Goal: Transaction & Acquisition: Obtain resource

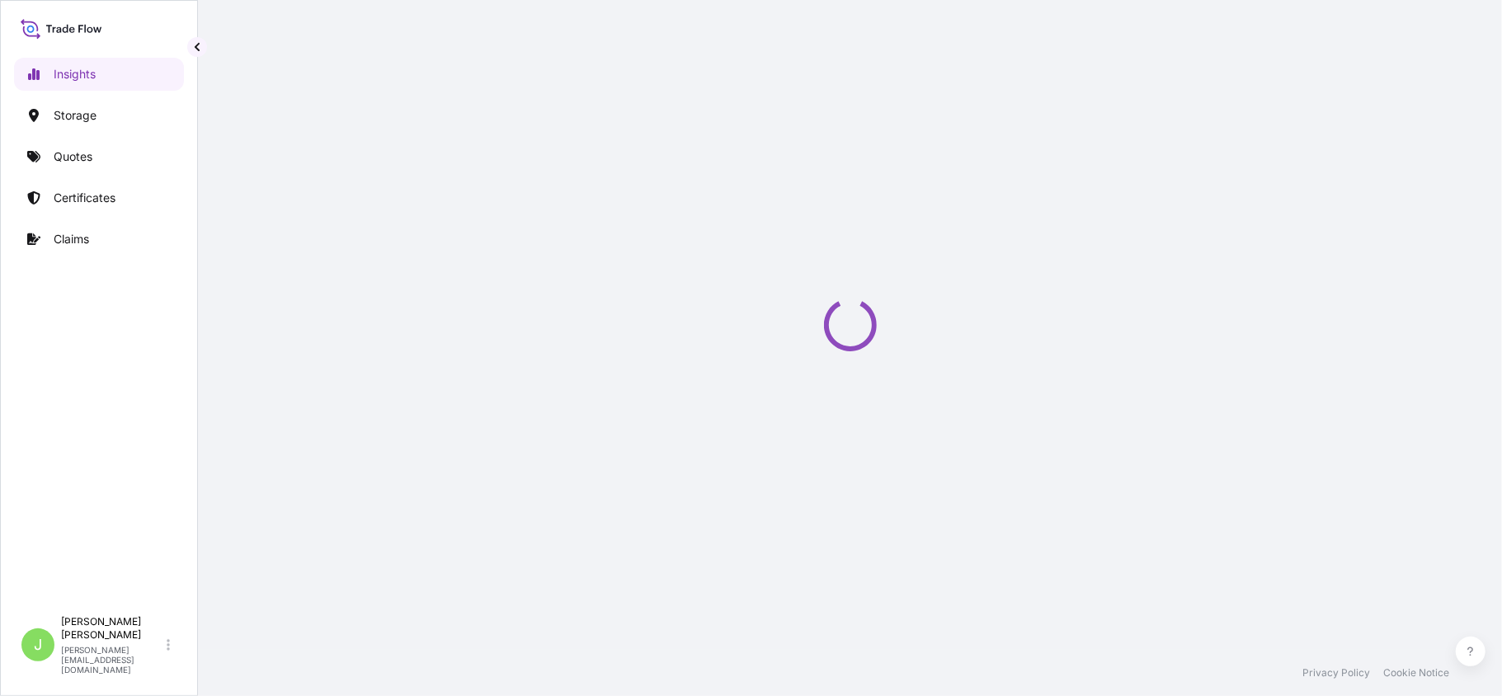
select select "2025"
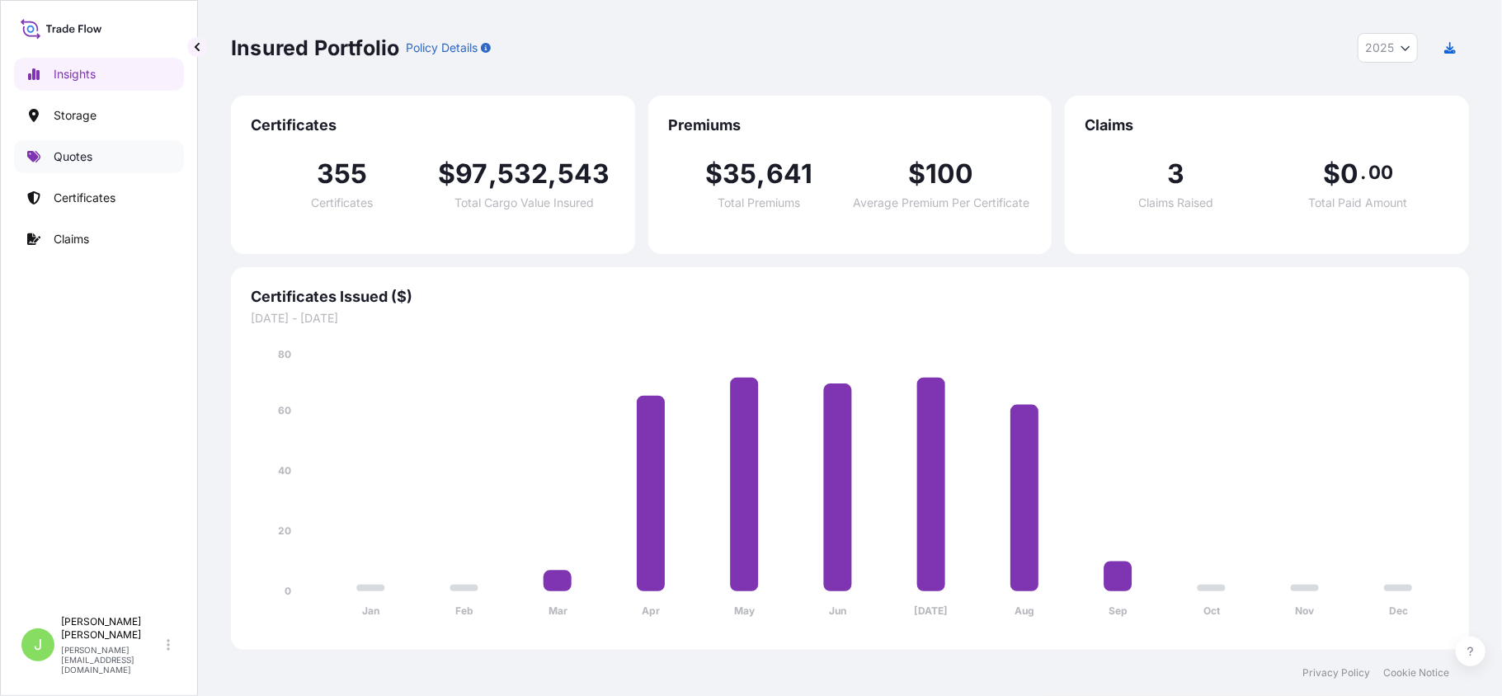
click at [69, 148] on p "Quotes" at bounding box center [73, 156] width 39 height 16
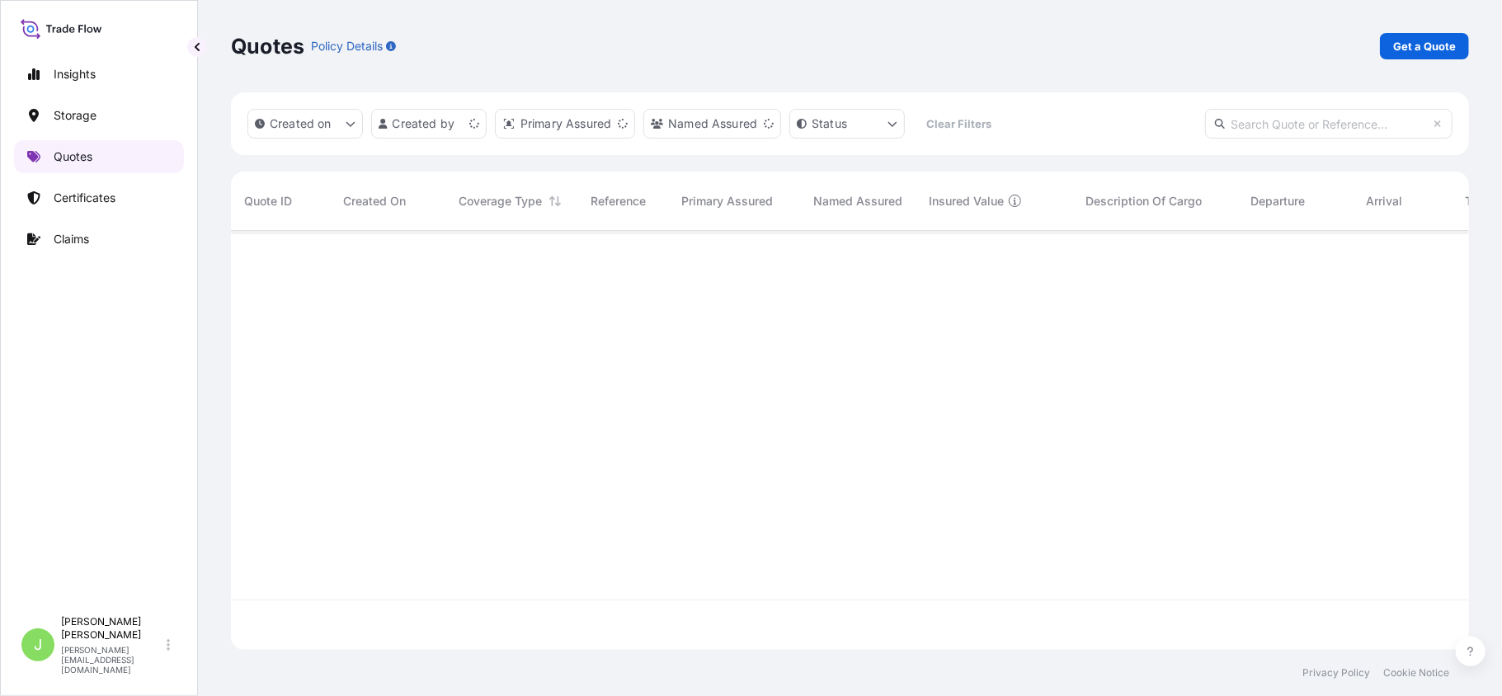
scroll to position [411, 1221]
click at [1438, 50] on p "Get a Quote" at bounding box center [1424, 46] width 63 height 16
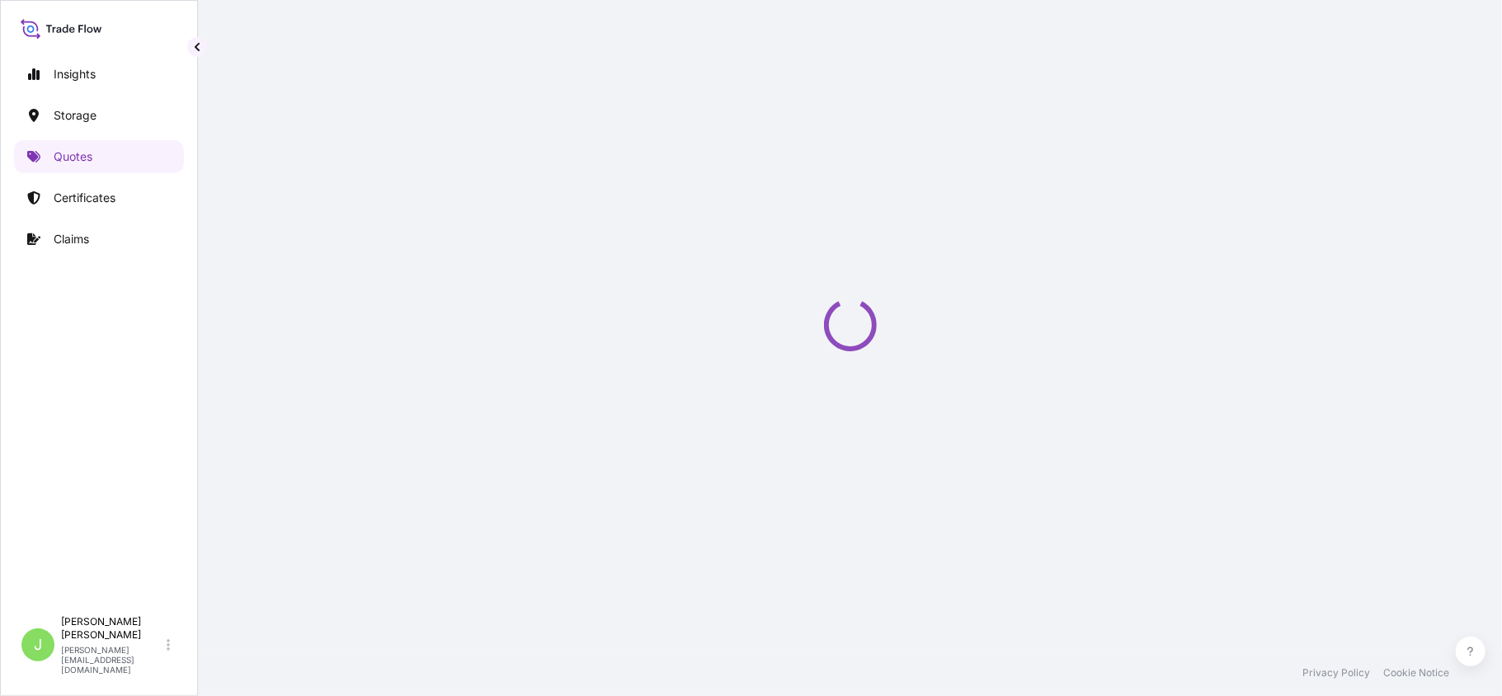
scroll to position [26, 0]
select select "Water"
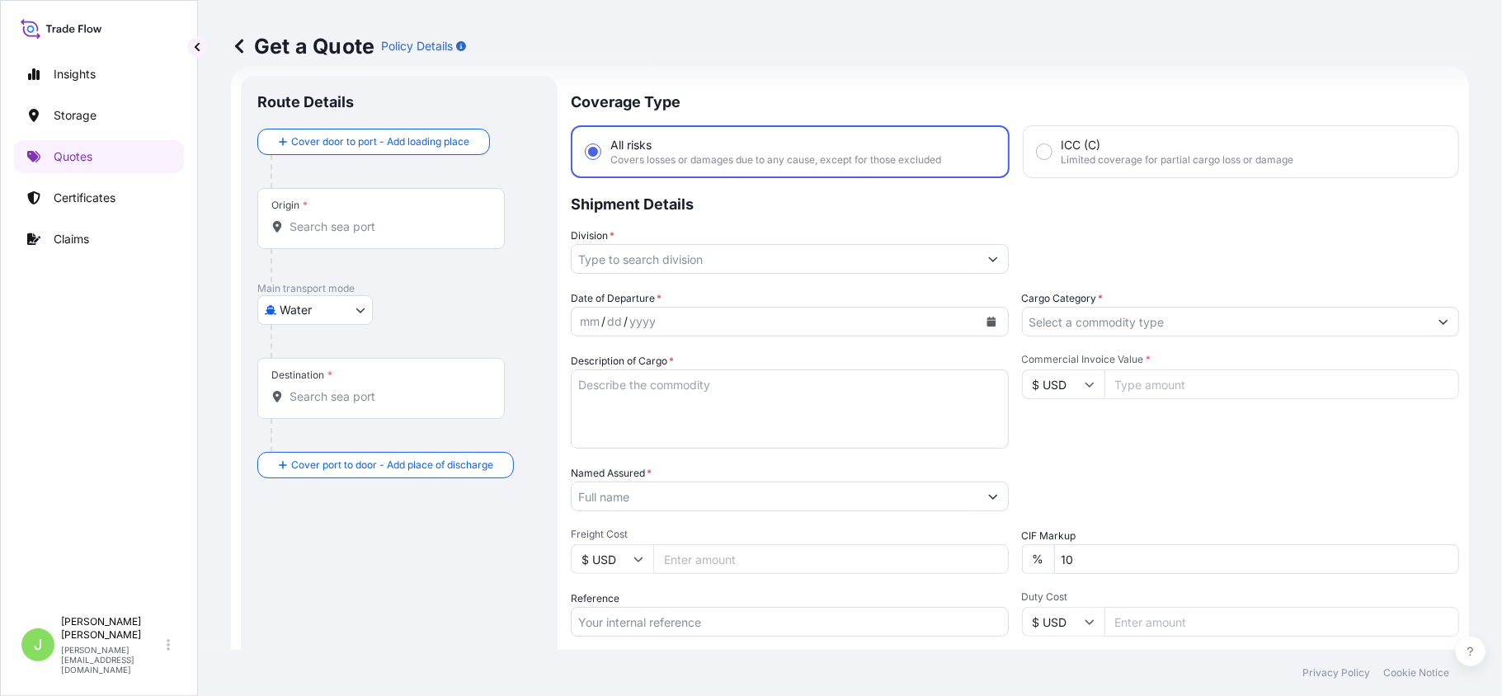
click at [361, 235] on div "Origin *" at bounding box center [380, 218] width 247 height 61
click at [361, 235] on input "Origin *" at bounding box center [386, 227] width 195 height 16
click at [361, 235] on div "Origin *" at bounding box center [380, 218] width 247 height 61
click at [361, 235] on input "Origin * Please select an origin" at bounding box center [386, 227] width 195 height 16
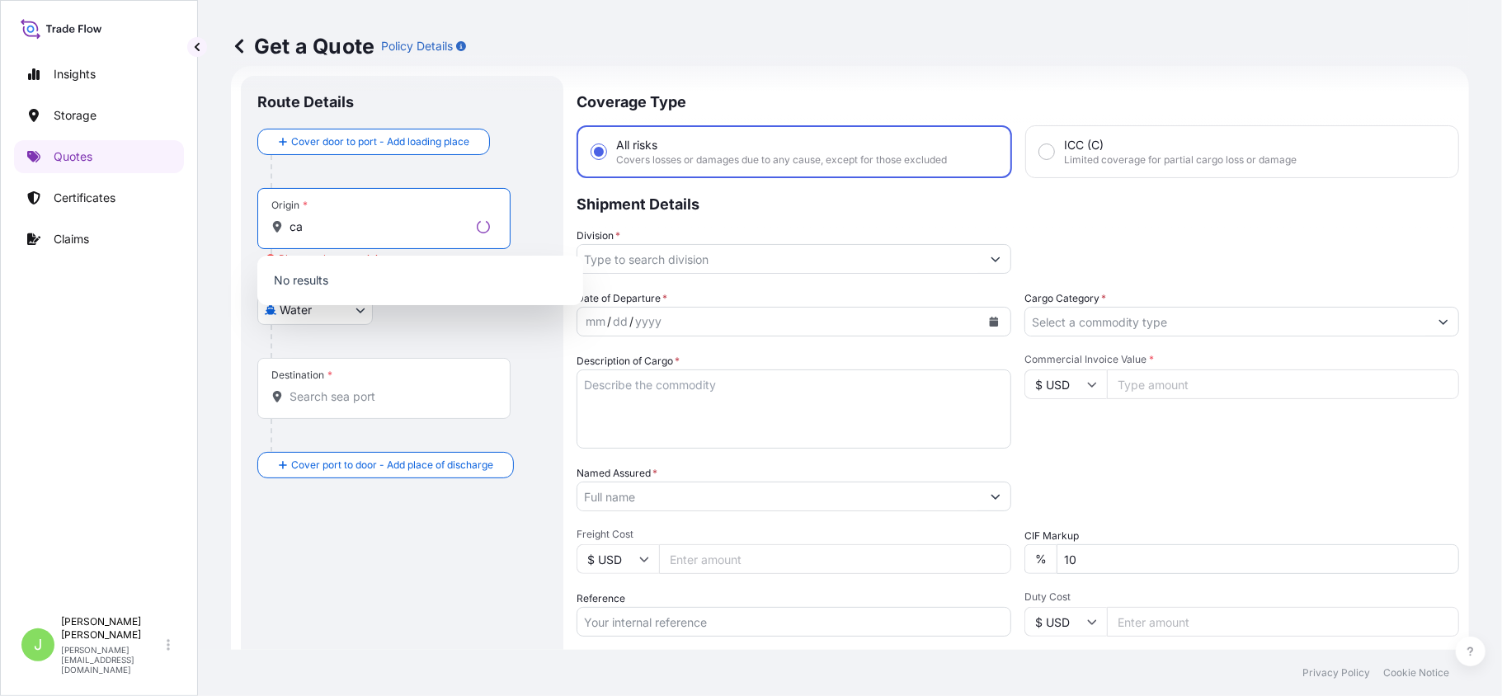
type input "c"
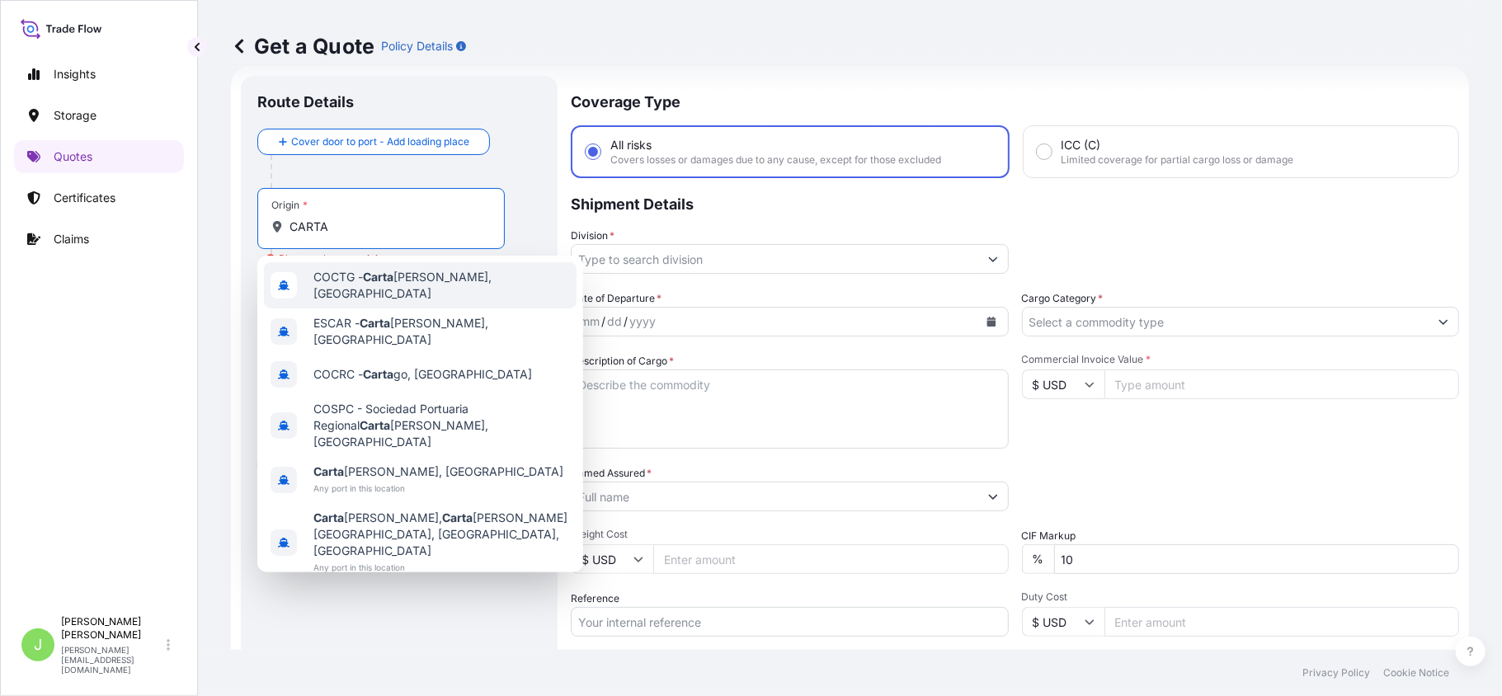
click at [343, 282] on span "COCTG - [PERSON_NAME], [GEOGRAPHIC_DATA]" at bounding box center [441, 285] width 257 height 33
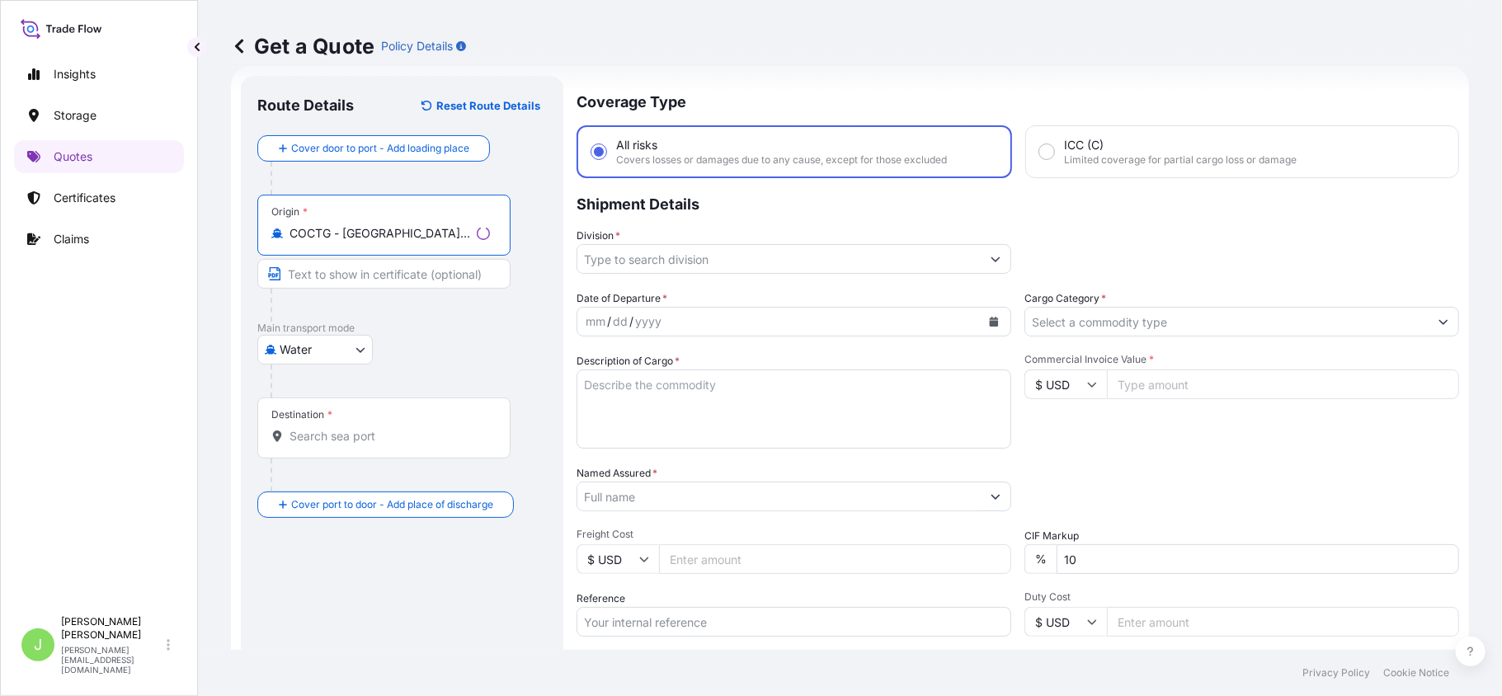
type input "COCTG - [GEOGRAPHIC_DATA], [GEOGRAPHIC_DATA]"
click at [348, 452] on div "Destination *" at bounding box center [383, 428] width 253 height 61
click at [348, 445] on input "Destination *" at bounding box center [389, 436] width 200 height 16
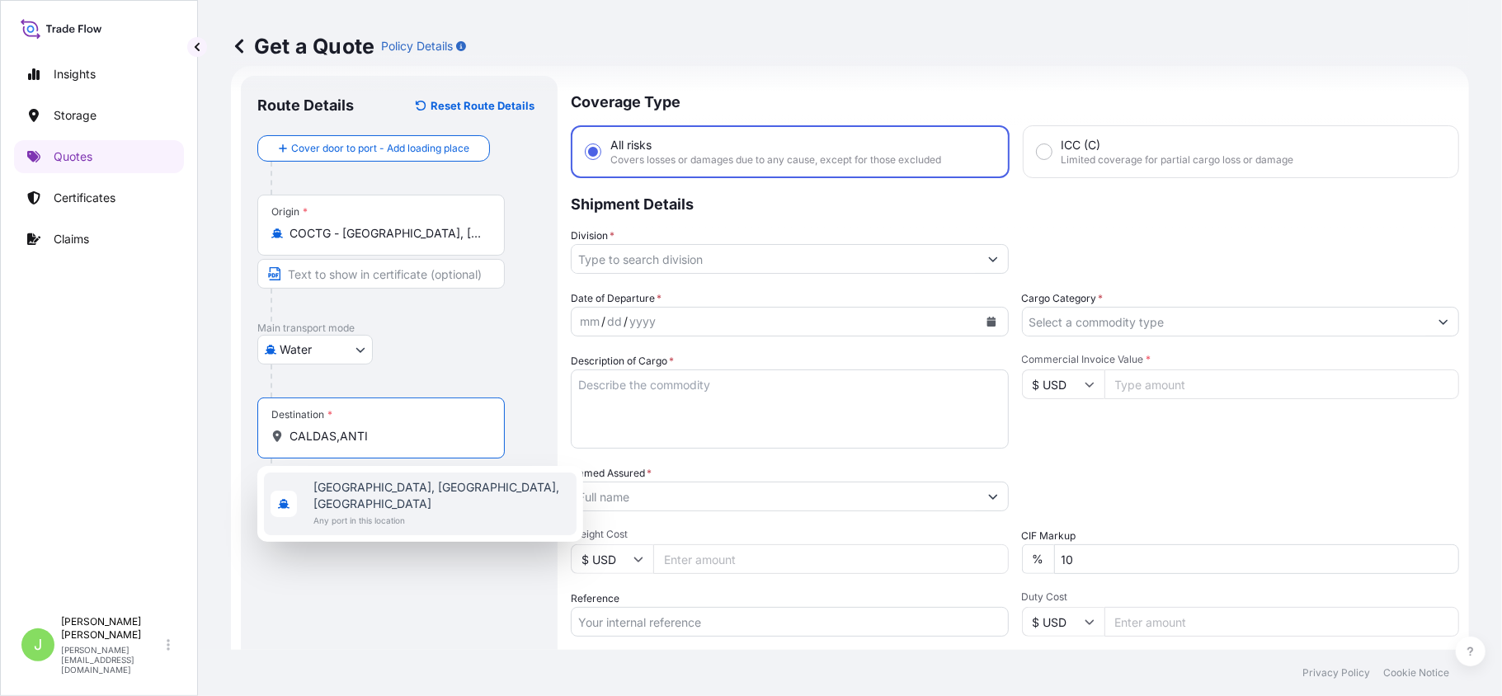
click at [389, 493] on span "[GEOGRAPHIC_DATA], [GEOGRAPHIC_DATA], [GEOGRAPHIC_DATA]" at bounding box center [441, 495] width 257 height 33
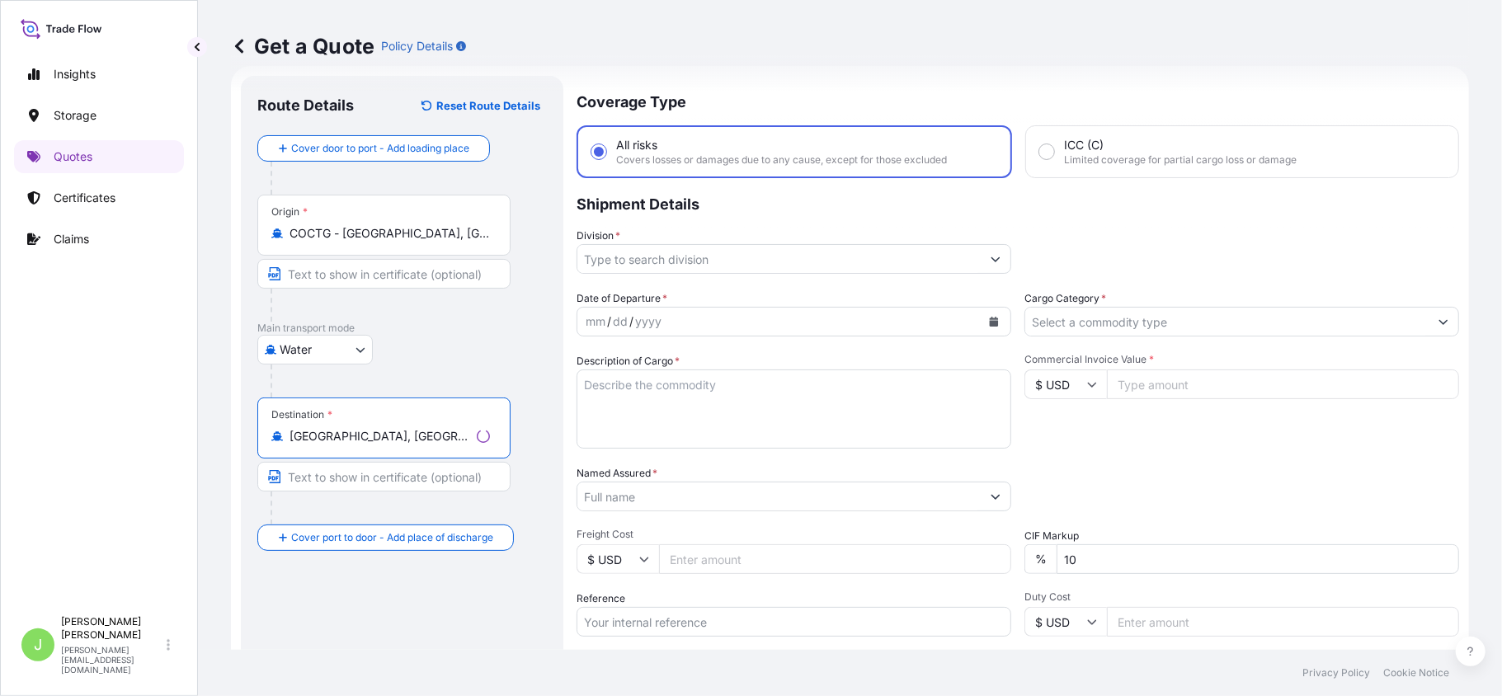
type input "[GEOGRAPHIC_DATA], [GEOGRAPHIC_DATA], [GEOGRAPHIC_DATA]"
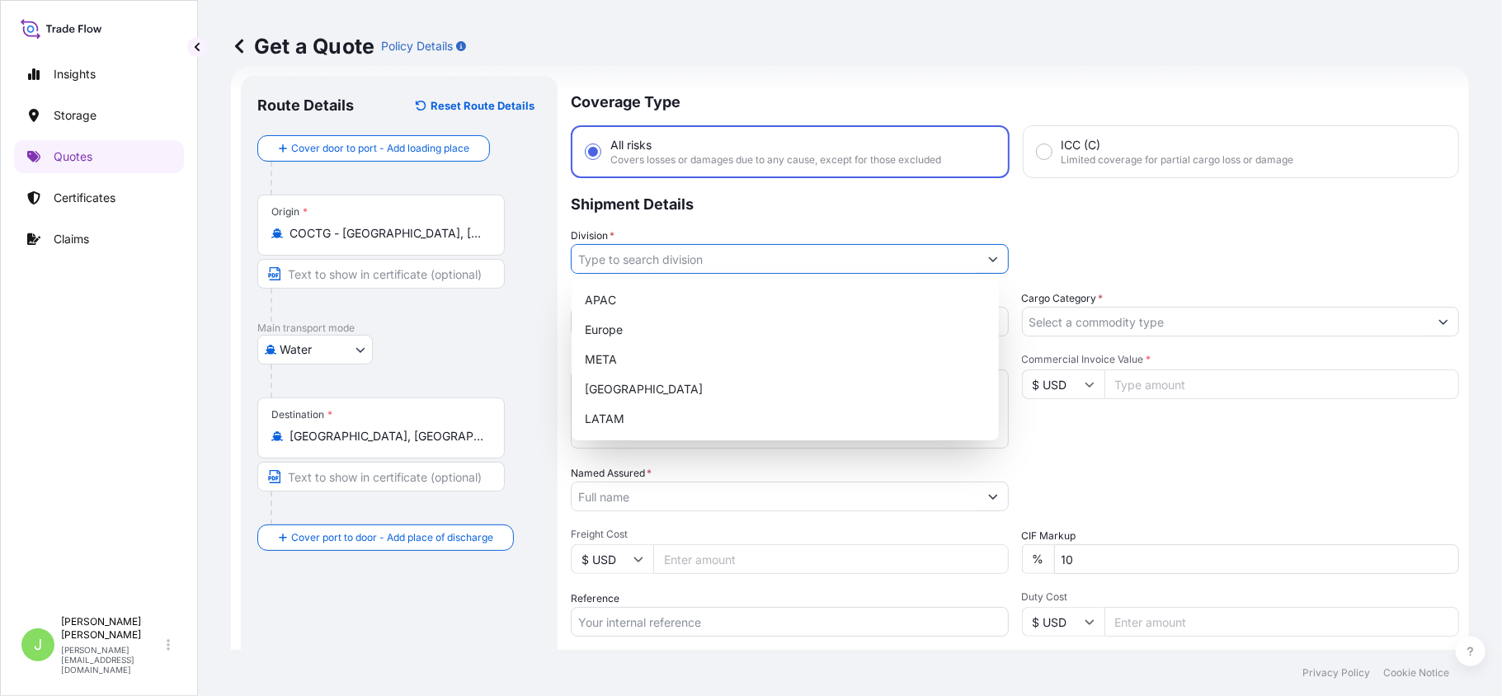
click at [700, 251] on input "Division *" at bounding box center [775, 259] width 407 height 30
click at [637, 407] on div "LATAM" at bounding box center [785, 419] width 414 height 30
type input "LATAM"
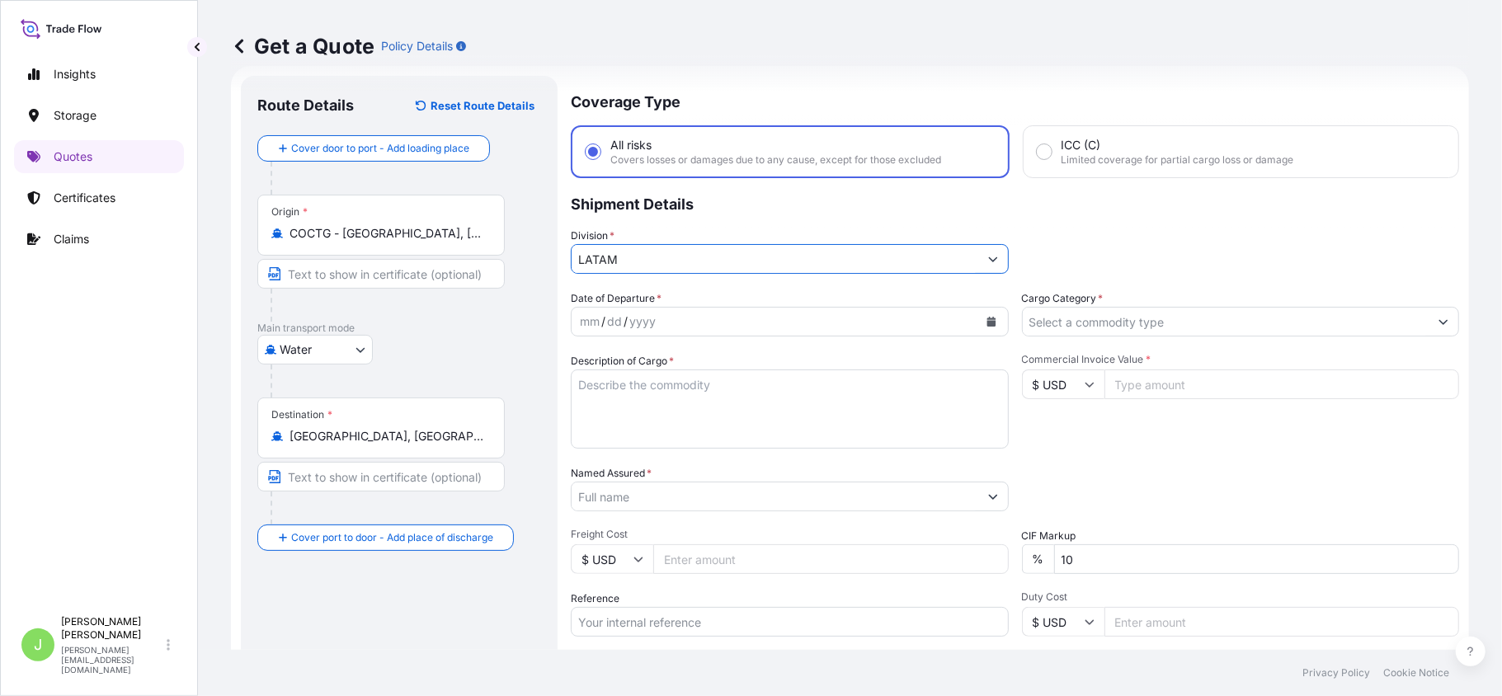
click at [1116, 325] on input "Cargo Category *" at bounding box center [1226, 322] width 407 height 30
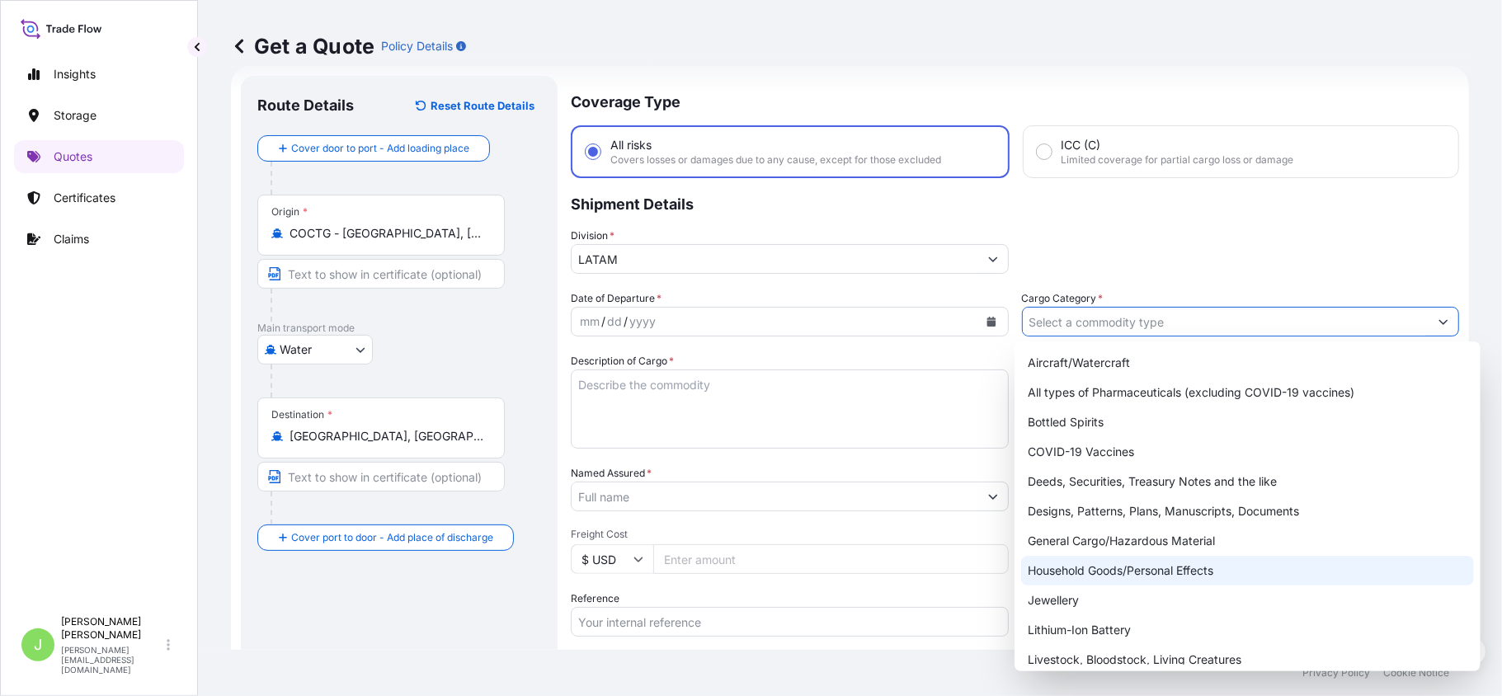
click at [1080, 556] on div "Household Goods/Personal Effects" at bounding box center [1247, 571] width 453 height 30
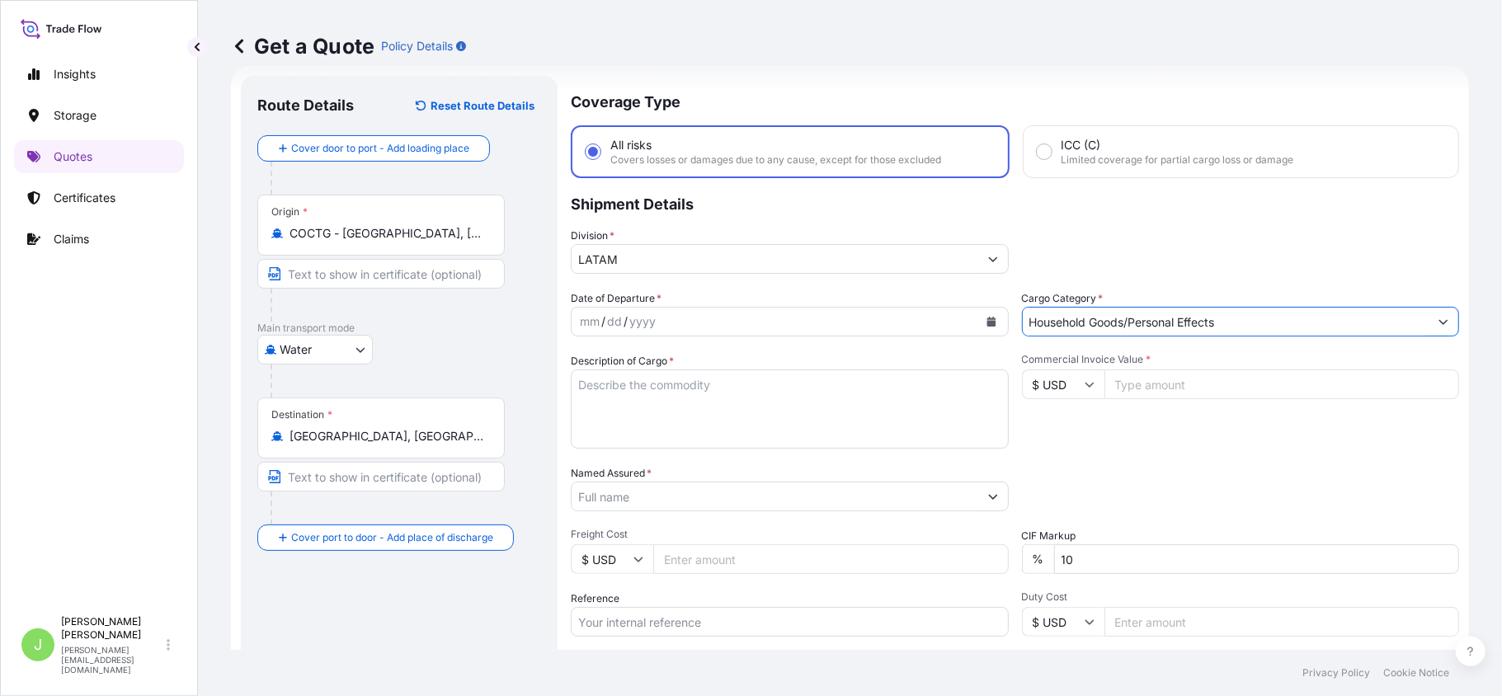
click at [1429, 310] on button "Show suggestions" at bounding box center [1444, 322] width 30 height 30
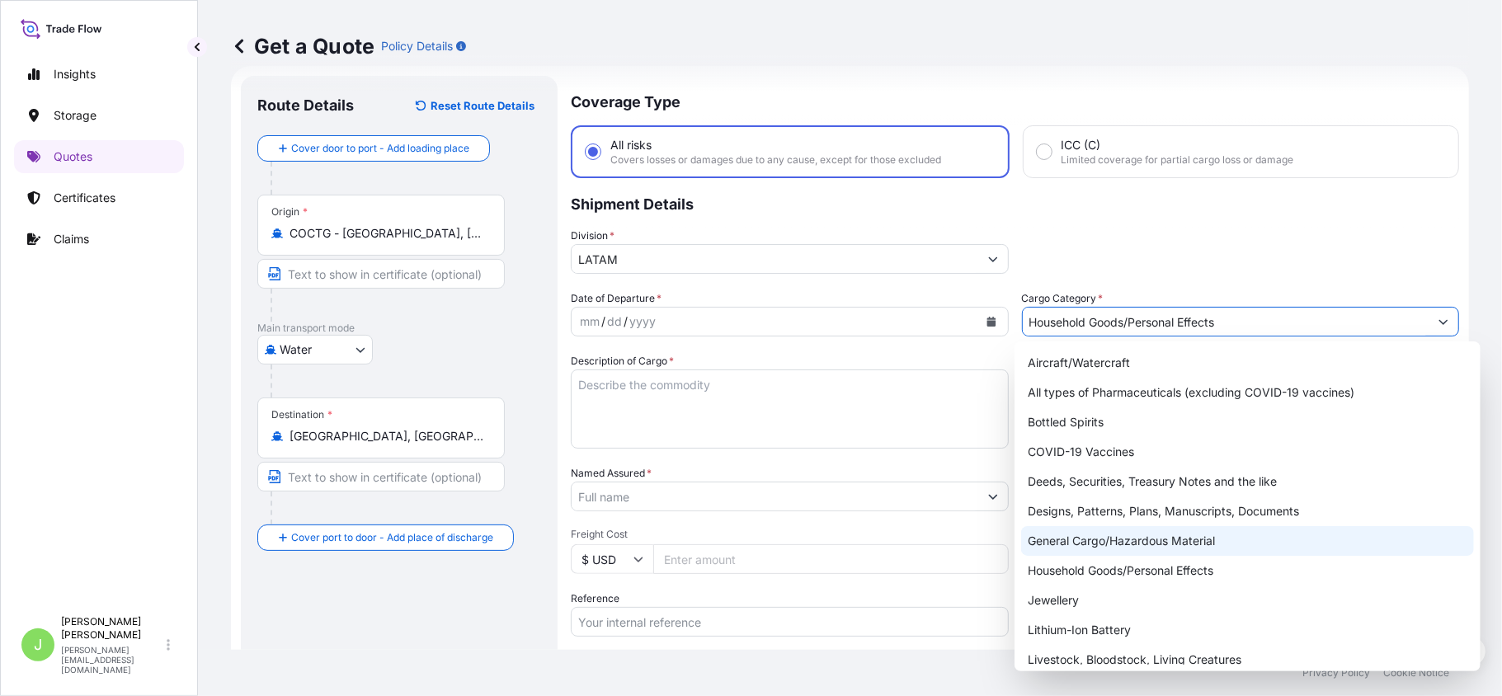
click at [1148, 541] on div "General Cargo/Hazardous Material" at bounding box center [1247, 541] width 453 height 30
type input "General Cargo/Hazardous Material"
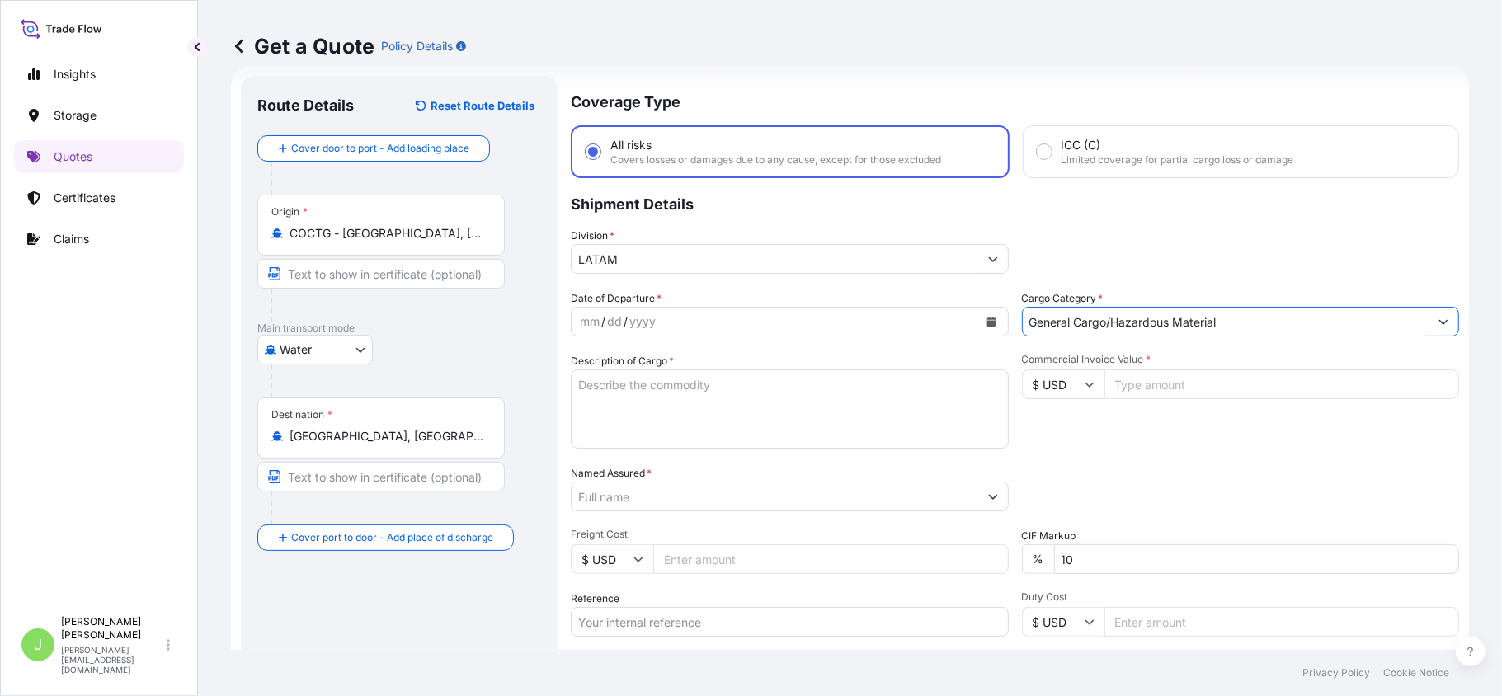
scroll to position [208, 0]
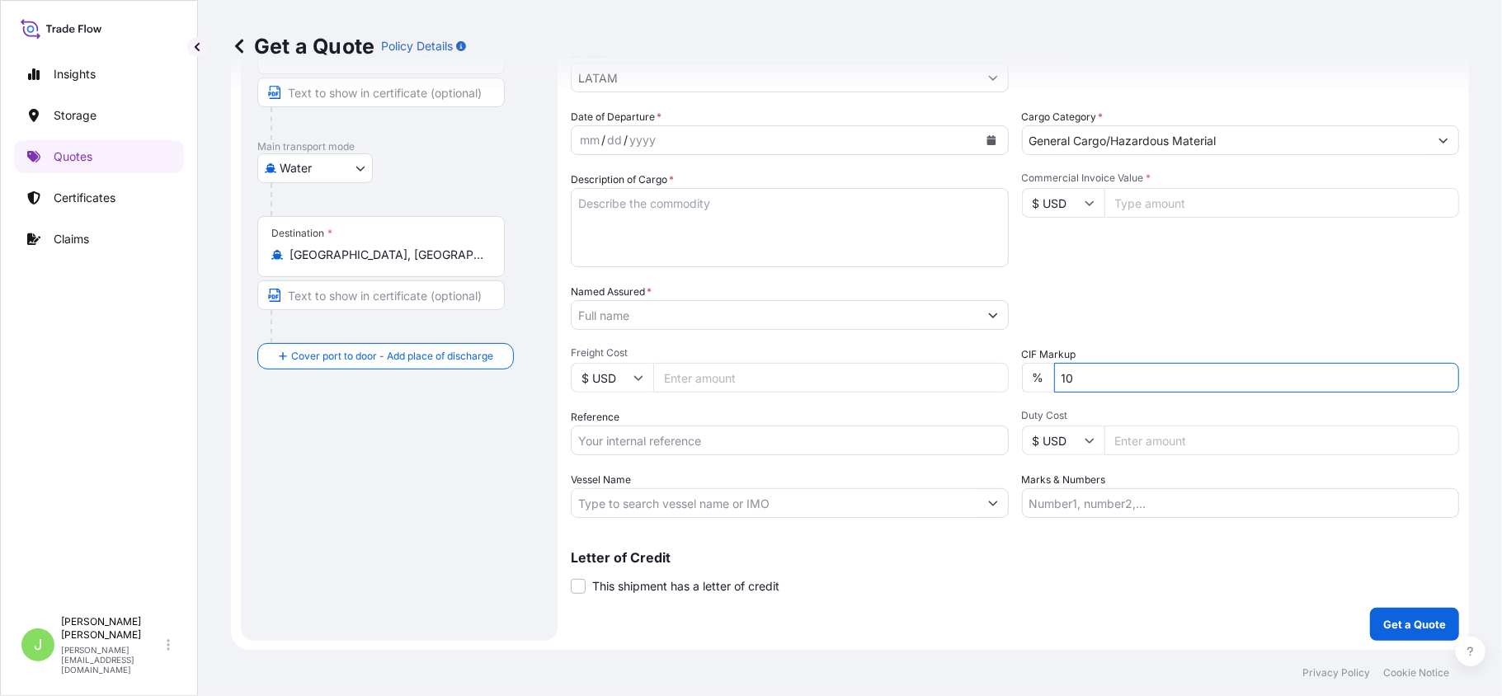
click at [1105, 379] on input "10" at bounding box center [1257, 378] width 406 height 30
type input "1"
type input "10"
click at [1109, 310] on div "Packing Category Type to search a container mode Please select a primary mode o…" at bounding box center [1241, 307] width 438 height 46
drag, startPoint x: 1094, startPoint y: 370, endPoint x: 1018, endPoint y: 387, distance: 77.7
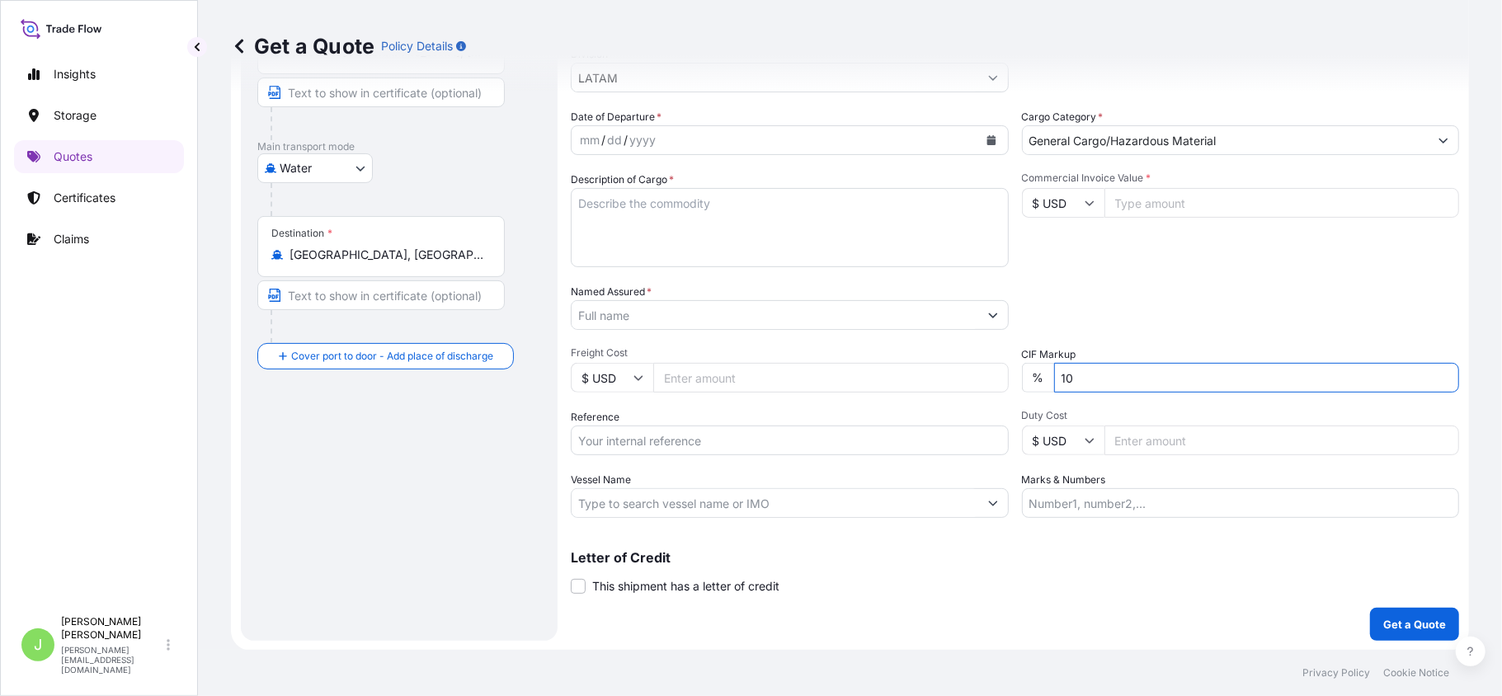
click at [1022, 387] on div "% 10" at bounding box center [1241, 378] width 438 height 30
click at [1103, 285] on div "Packing Category Type to search a container mode Please select a primary mode o…" at bounding box center [1241, 307] width 438 height 46
click at [1086, 383] on input "10" at bounding box center [1257, 378] width 406 height 30
type input "0"
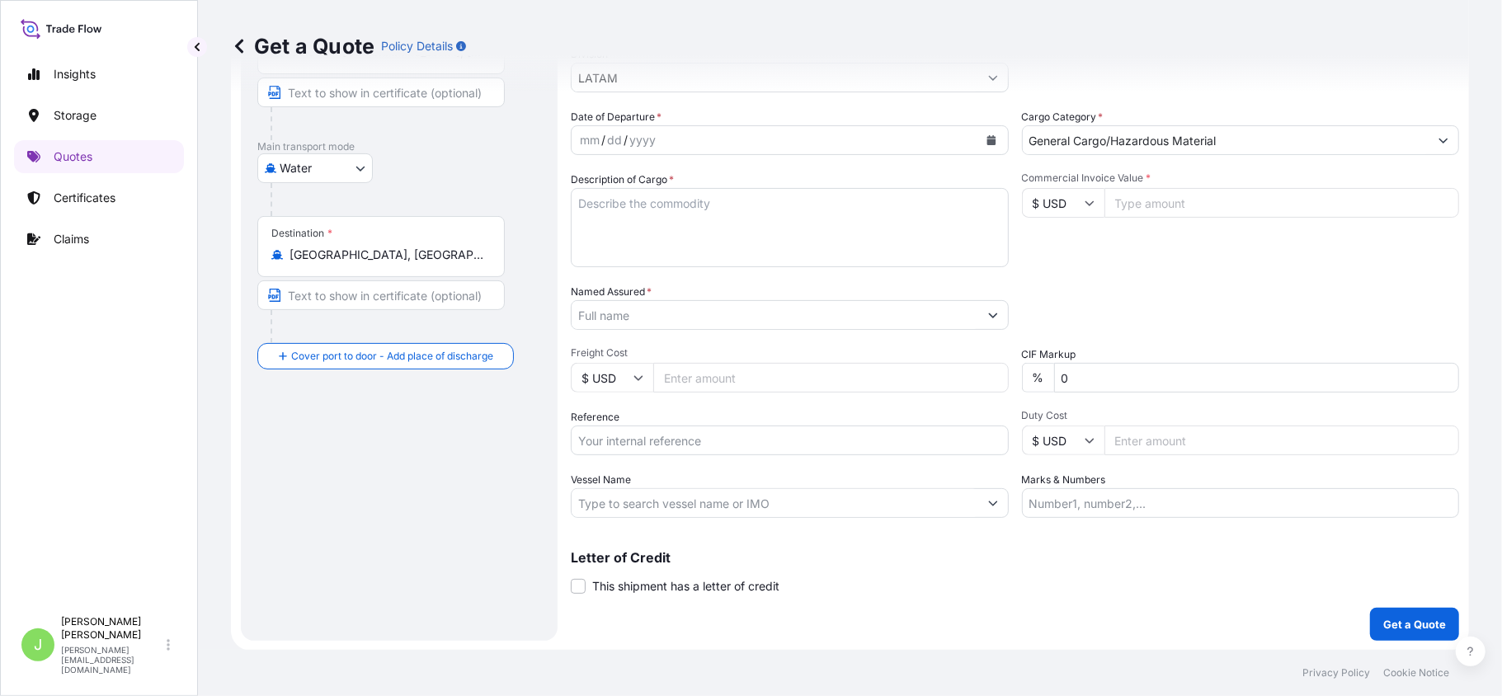
click at [1099, 335] on div "Date of Departure * mm / dd / yyyy Cargo Category * General Cargo/Hazardous Mat…" at bounding box center [1015, 313] width 888 height 409
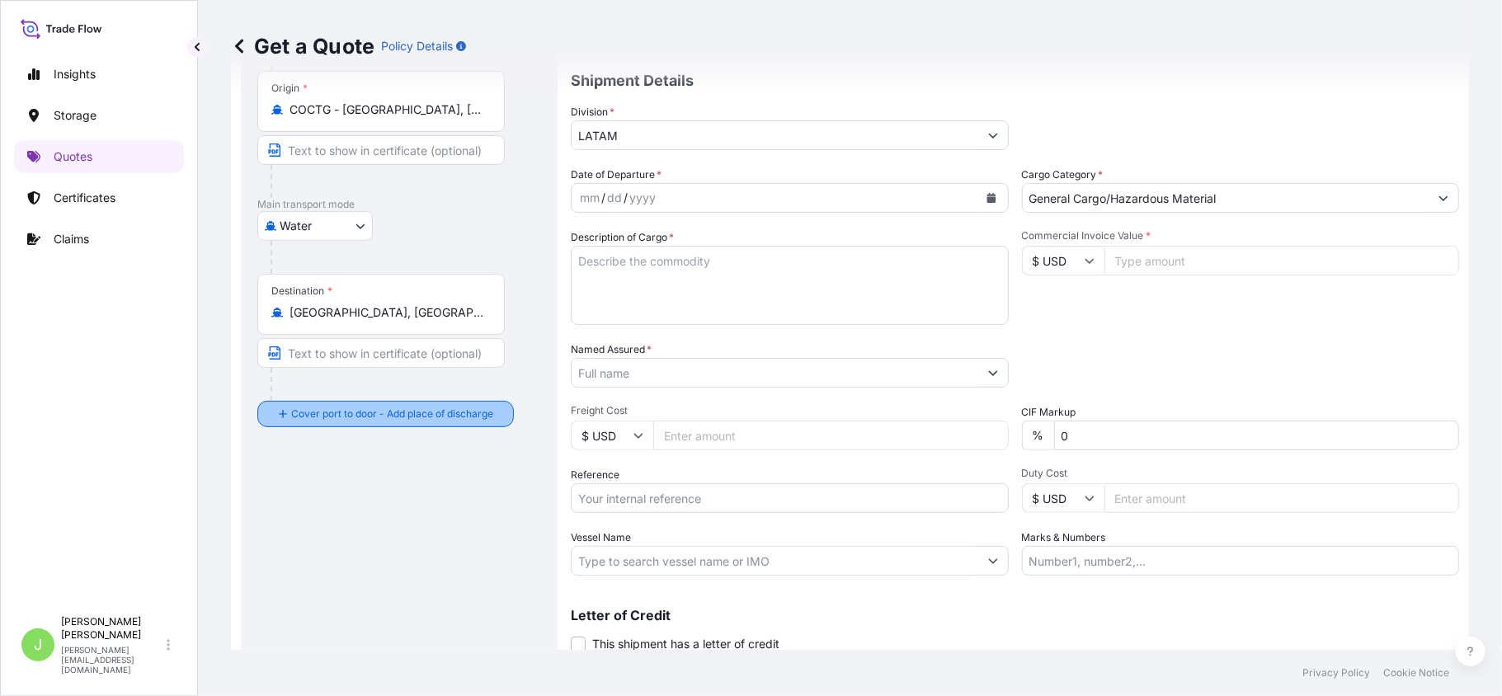
scroll to position [0, 0]
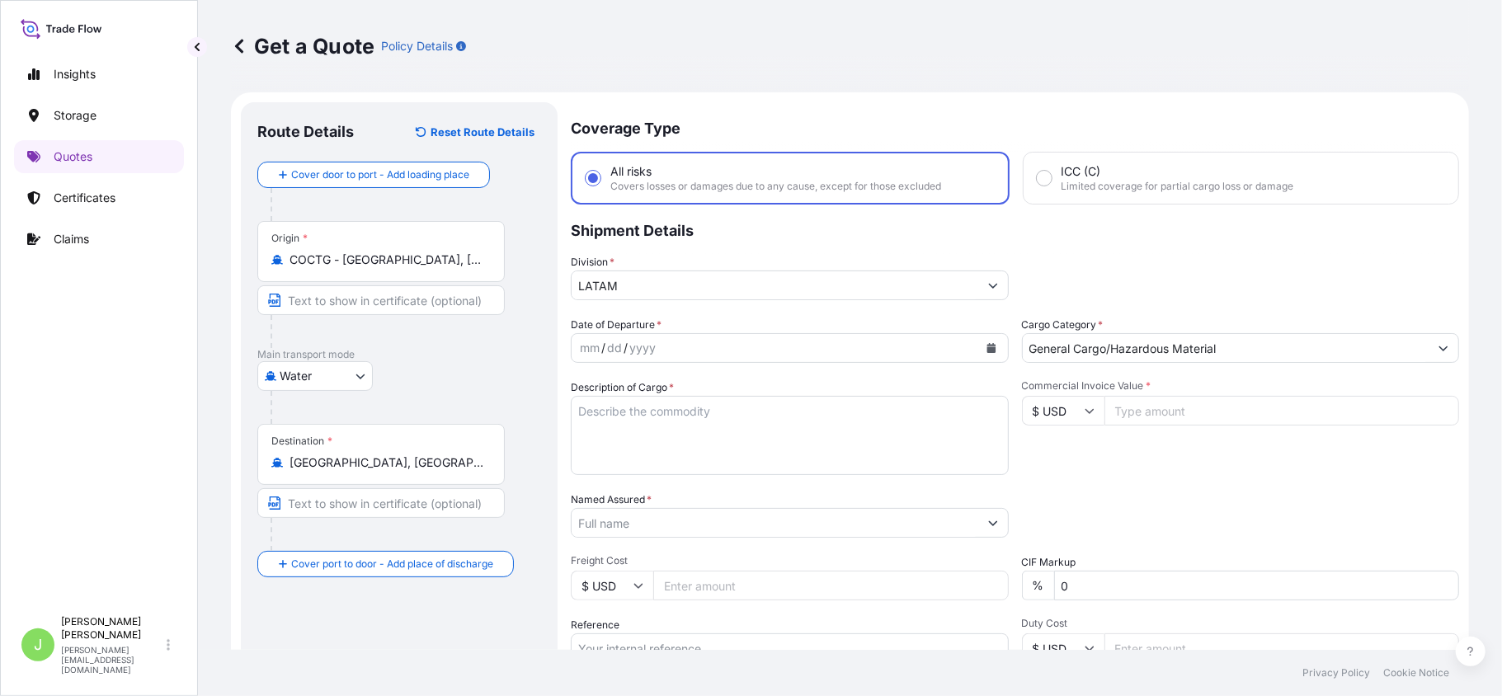
click at [986, 348] on icon "Calendar" at bounding box center [990, 348] width 9 height 10
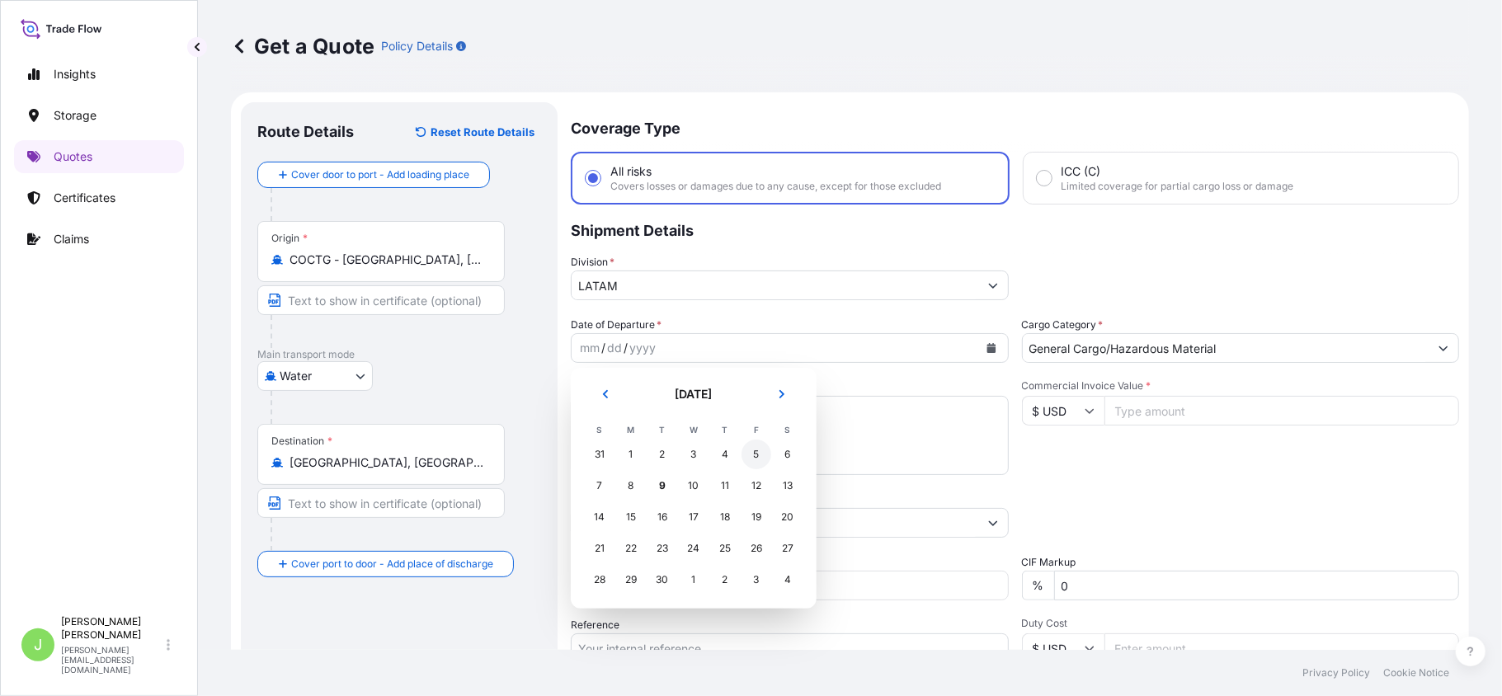
click at [746, 462] on div "5" at bounding box center [756, 455] width 30 height 30
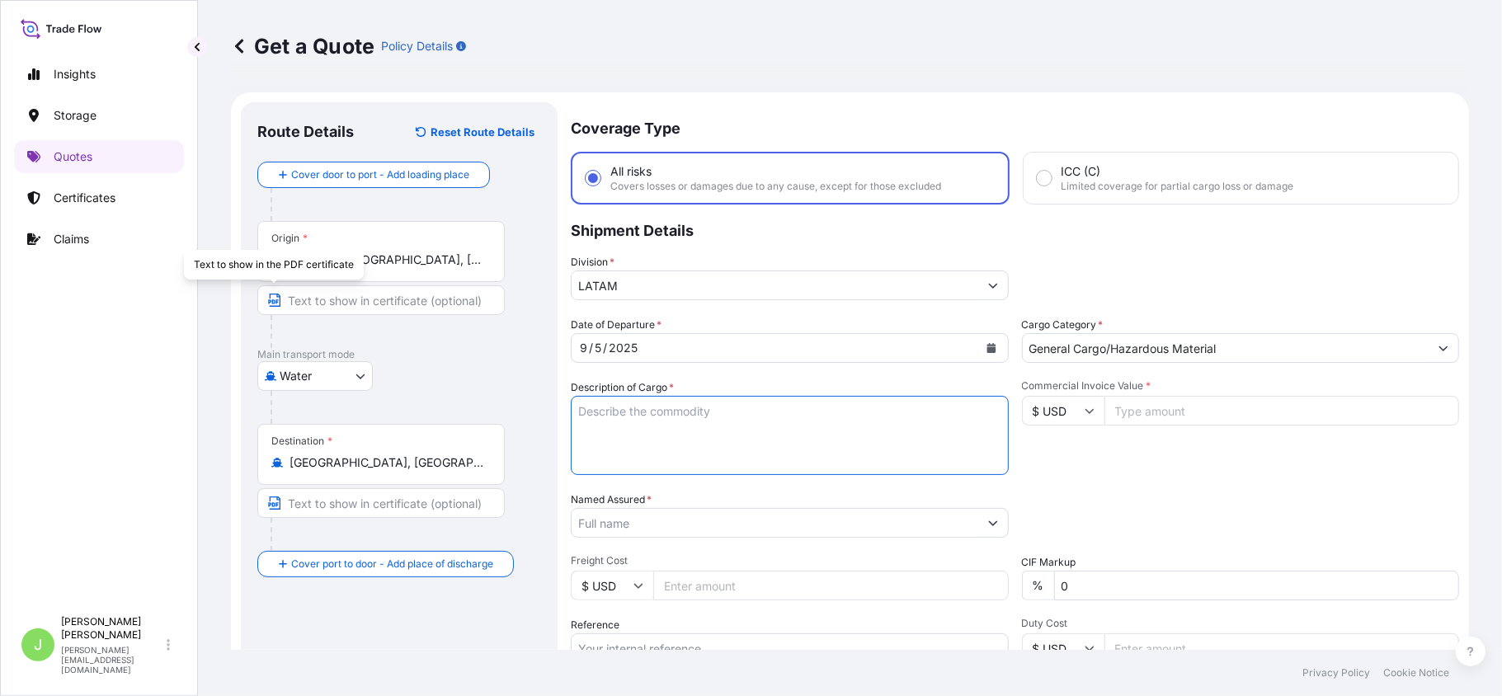
click at [618, 412] on textarea "Description of Cargo *" at bounding box center [790, 435] width 438 height 79
paste textarea "PRESERVATIVES UN 2922 CORROSIUVE LIQUID KOPPERS K-33 (60%) , ARSENIC ACIDM CHRO…"
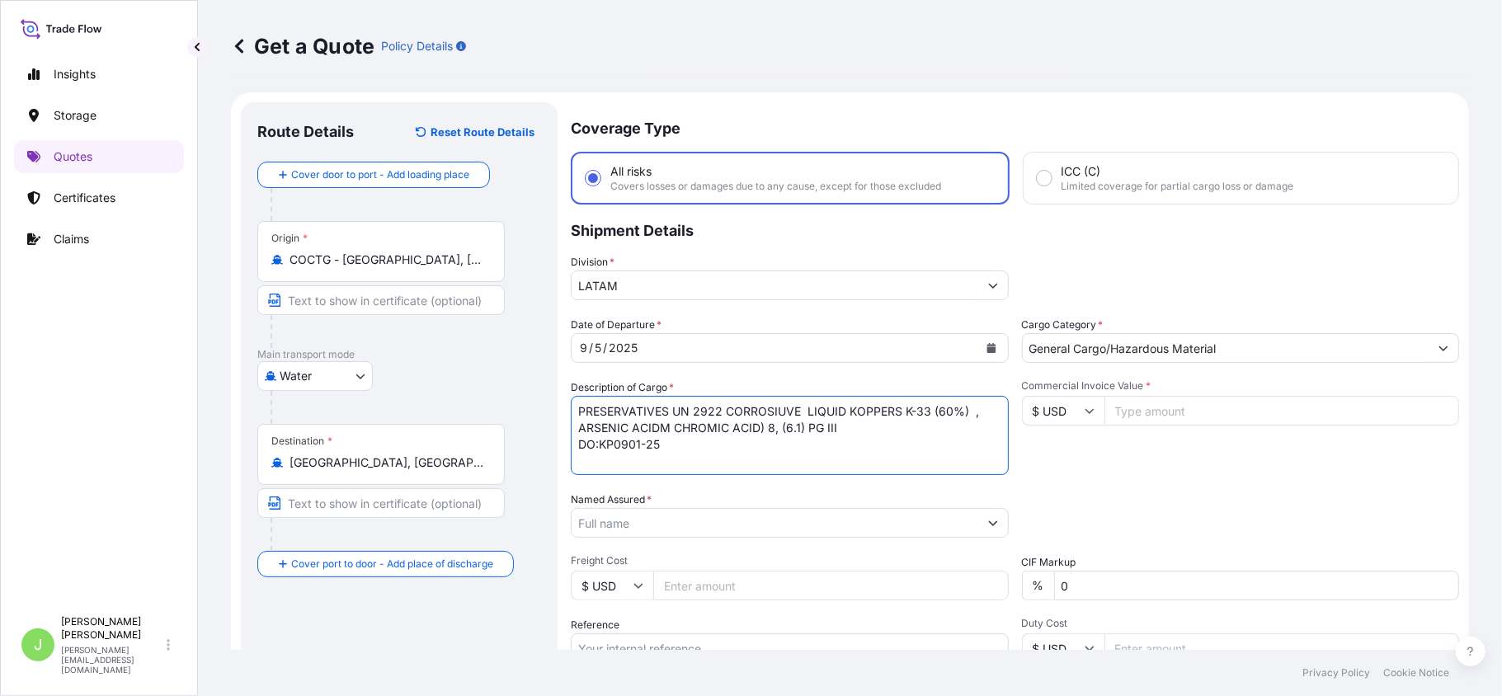
click at [581, 407] on textarea "PRESERVATIVES UN 2922 CORROSIUVE LIQUID KOPPERS K-33 (60%) , ARSENIC ACIDM CHRO…" at bounding box center [790, 435] width 438 height 79
type textarea "PRESERVATIVES UN 2922 CORROSIUVE LIQUID KOPPERS K-33 (60%) , ARSENIC ACIDM CHRO…"
click at [1115, 265] on div "Division * LATAM" at bounding box center [1015, 277] width 888 height 46
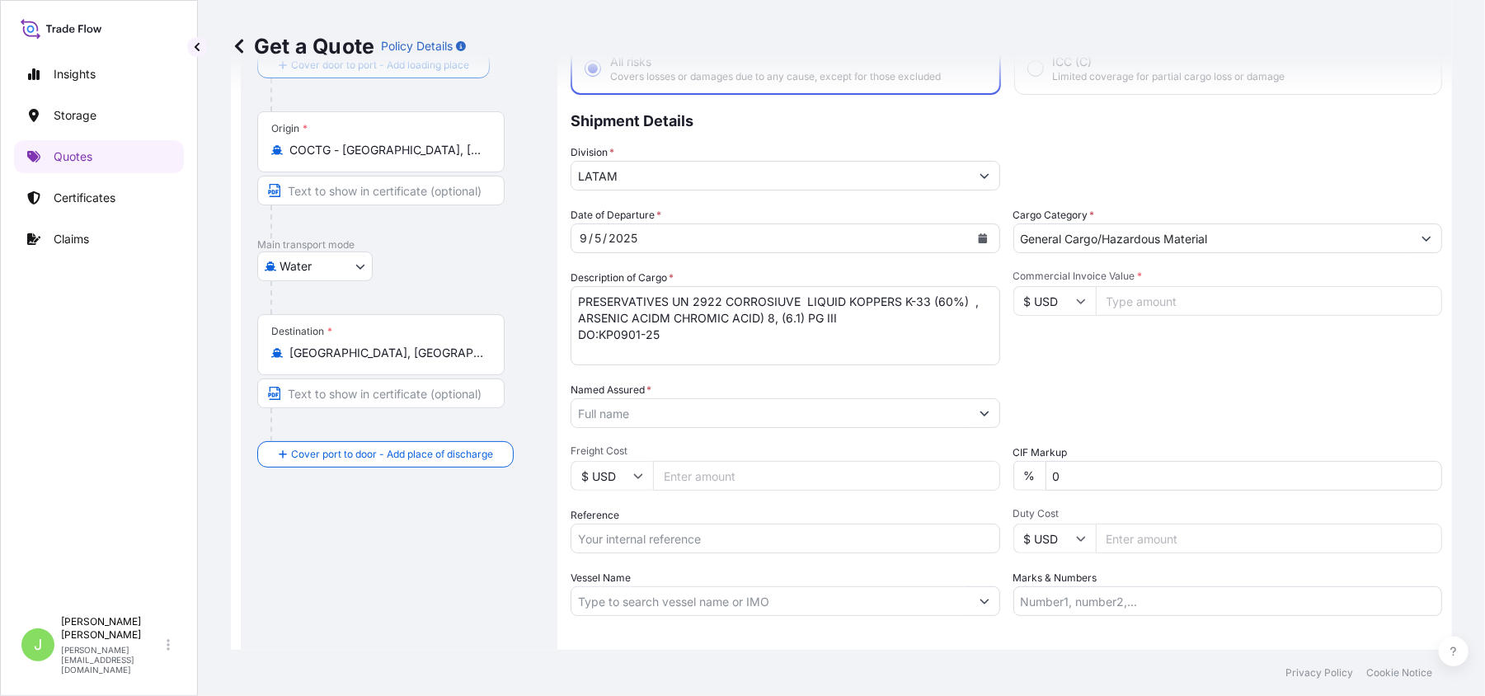
click at [704, 404] on input "Named Assured *" at bounding box center [771, 413] width 398 height 30
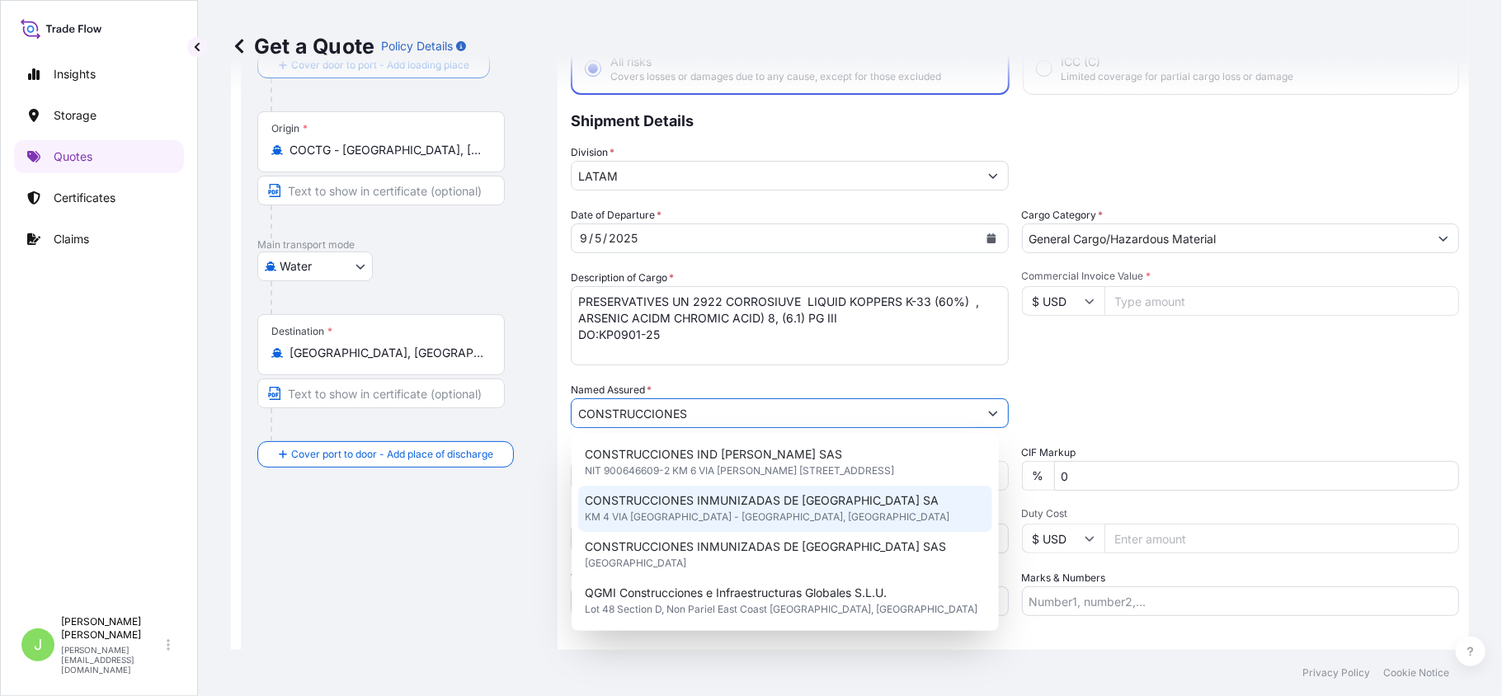
click at [694, 521] on span "KM 4 VIA [GEOGRAPHIC_DATA] - [GEOGRAPHIC_DATA], [GEOGRAPHIC_DATA]" at bounding box center [767, 517] width 365 height 16
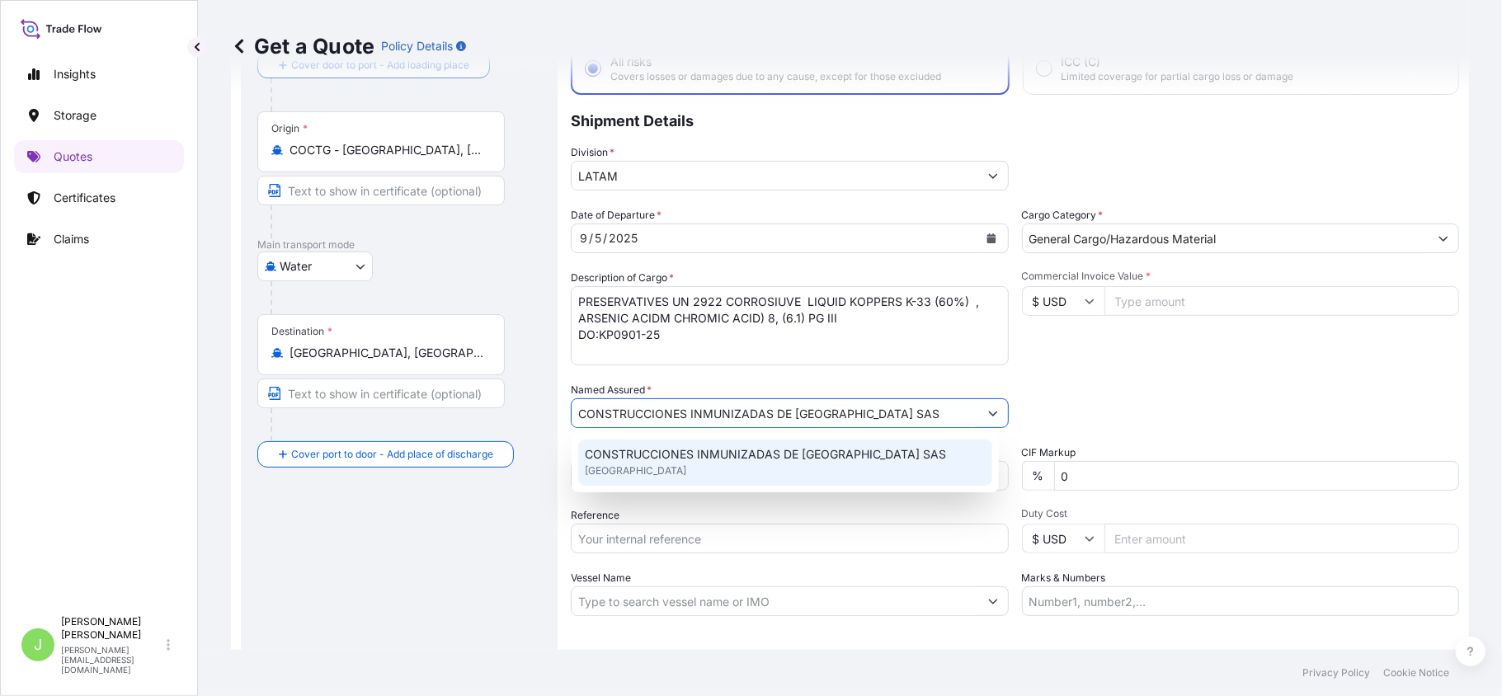
type input "CONSTRUCCIONES INMUNIZADAS DE [GEOGRAPHIC_DATA] SAS"
click at [1125, 358] on div "Commercial Invoice Value * $ USD" at bounding box center [1241, 318] width 438 height 96
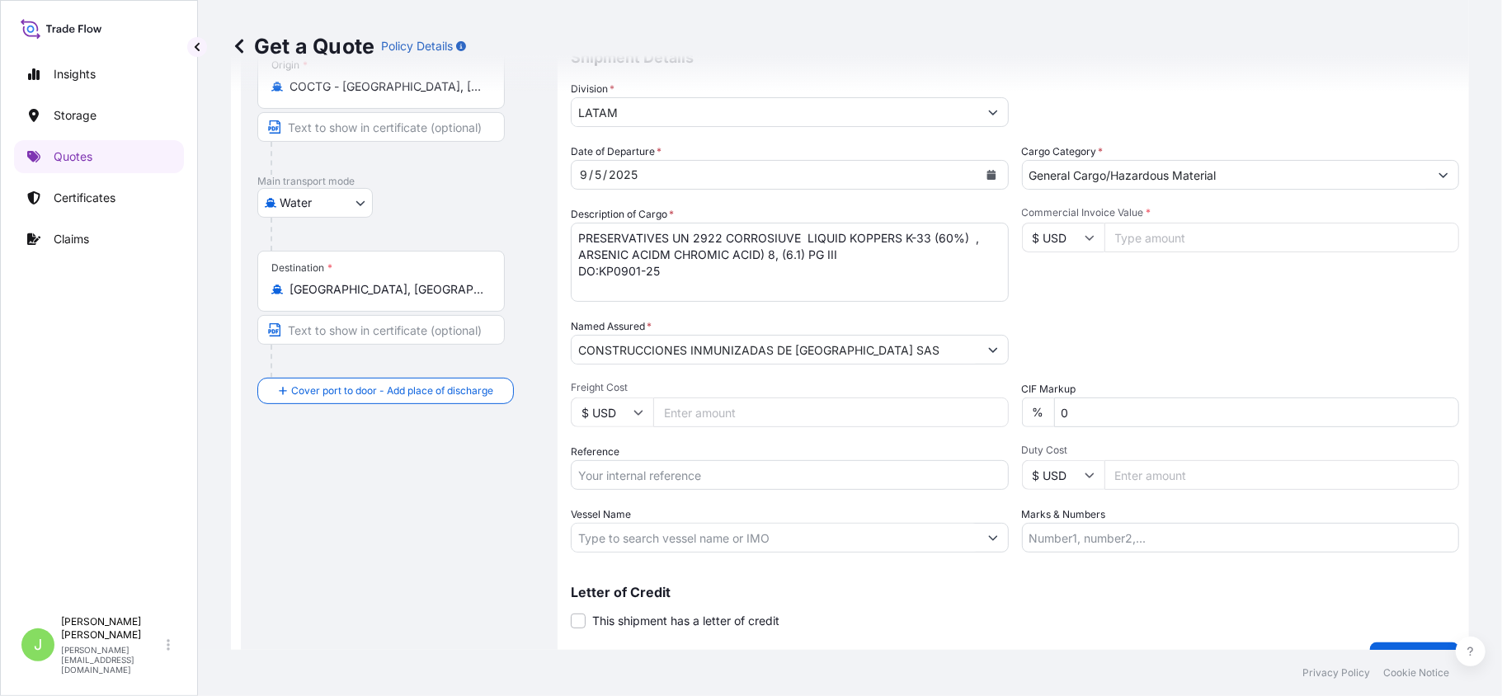
scroll to position [208, 0]
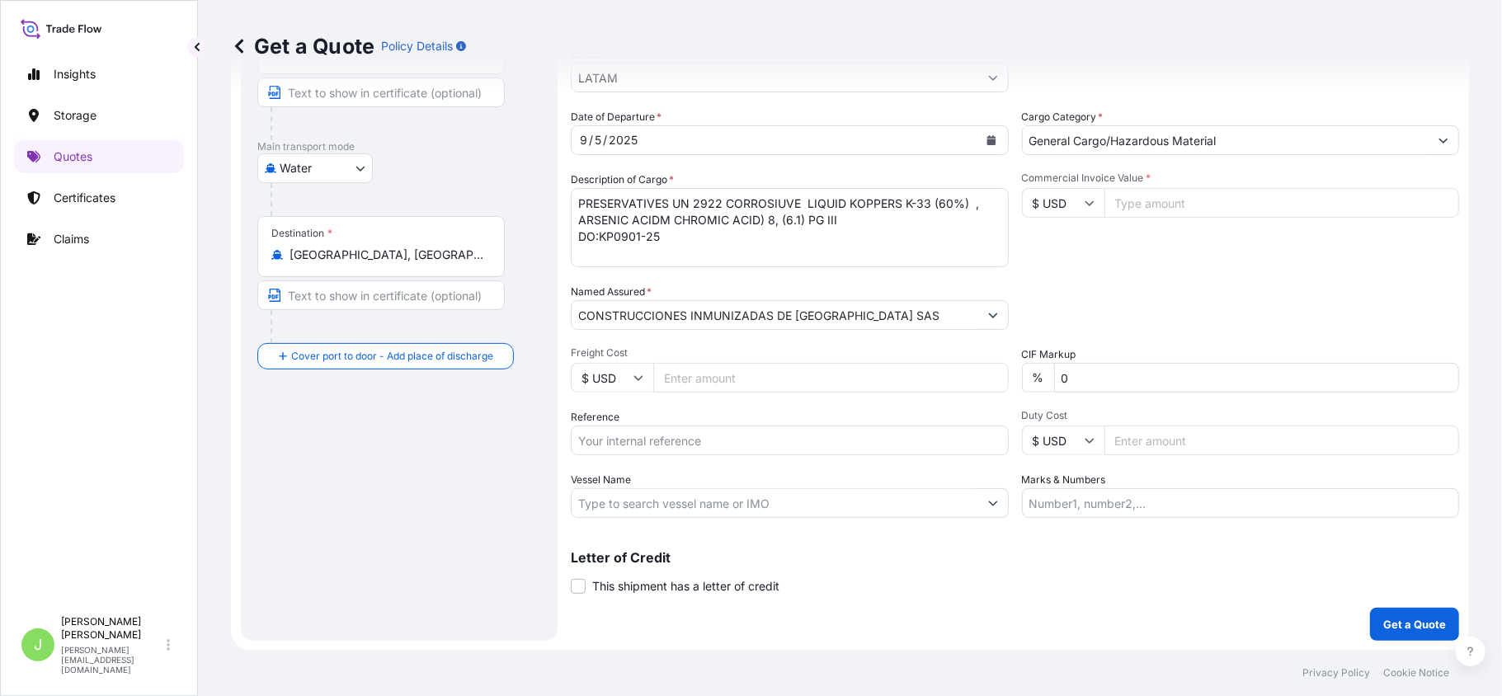
click at [674, 435] on input "Reference" at bounding box center [790, 441] width 438 height 30
paste input "CO4011154367"
type input "CO4011154367"
click at [472, 490] on div "Route Details Reset Route Details Cover door to port - Add loading place Place …" at bounding box center [399, 267] width 284 height 713
click at [632, 510] on input "Vessel Name" at bounding box center [775, 503] width 407 height 30
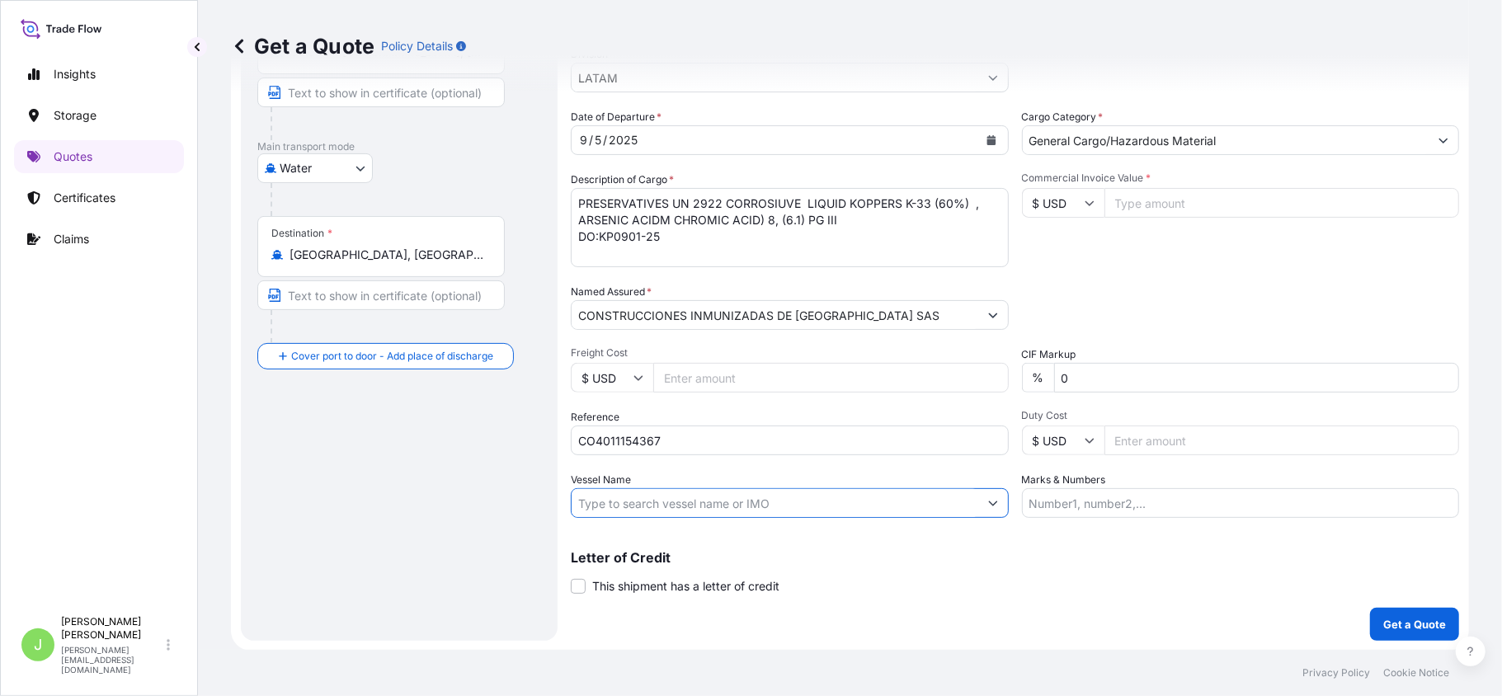
paste input "[PERSON_NAME] ( 1GB0HS1MA)"
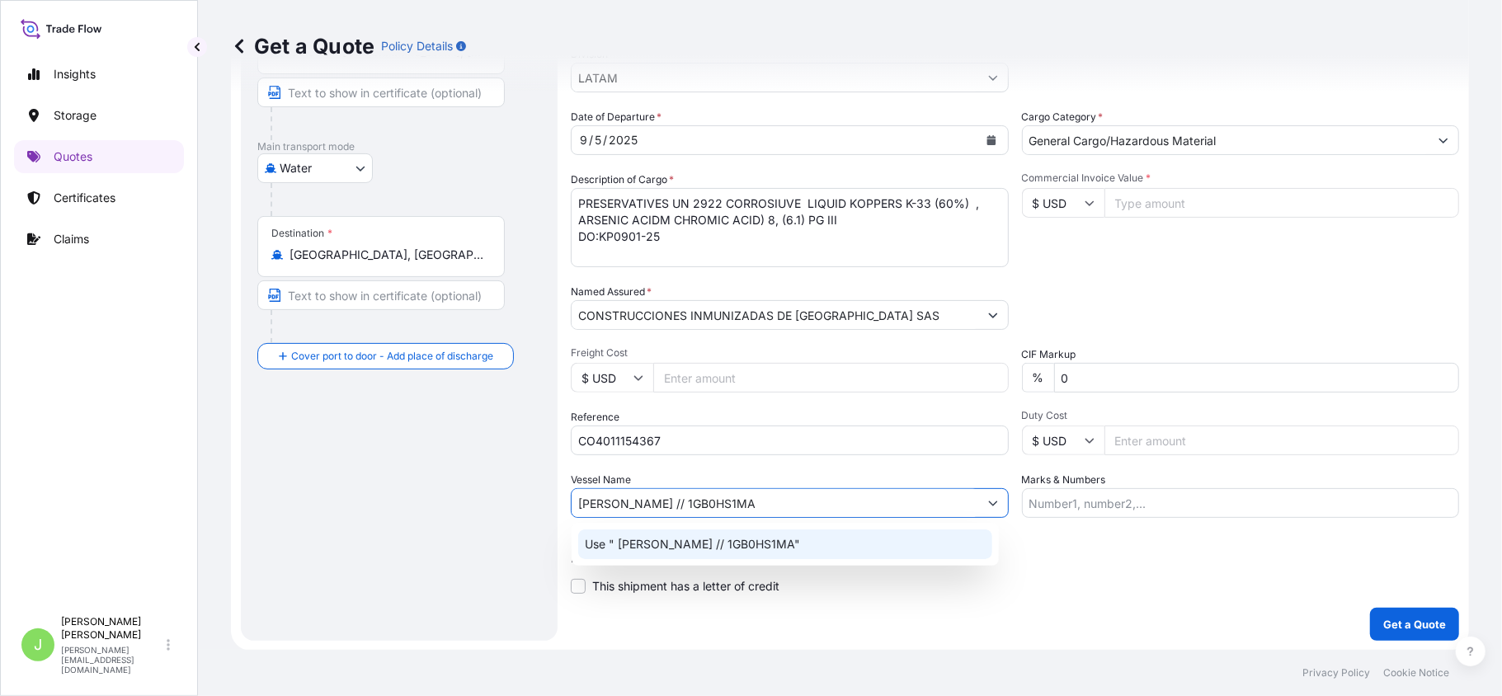
click at [751, 543] on p "Use " [PERSON_NAME] // 1GB0HS1MA"" at bounding box center [692, 544] width 215 height 16
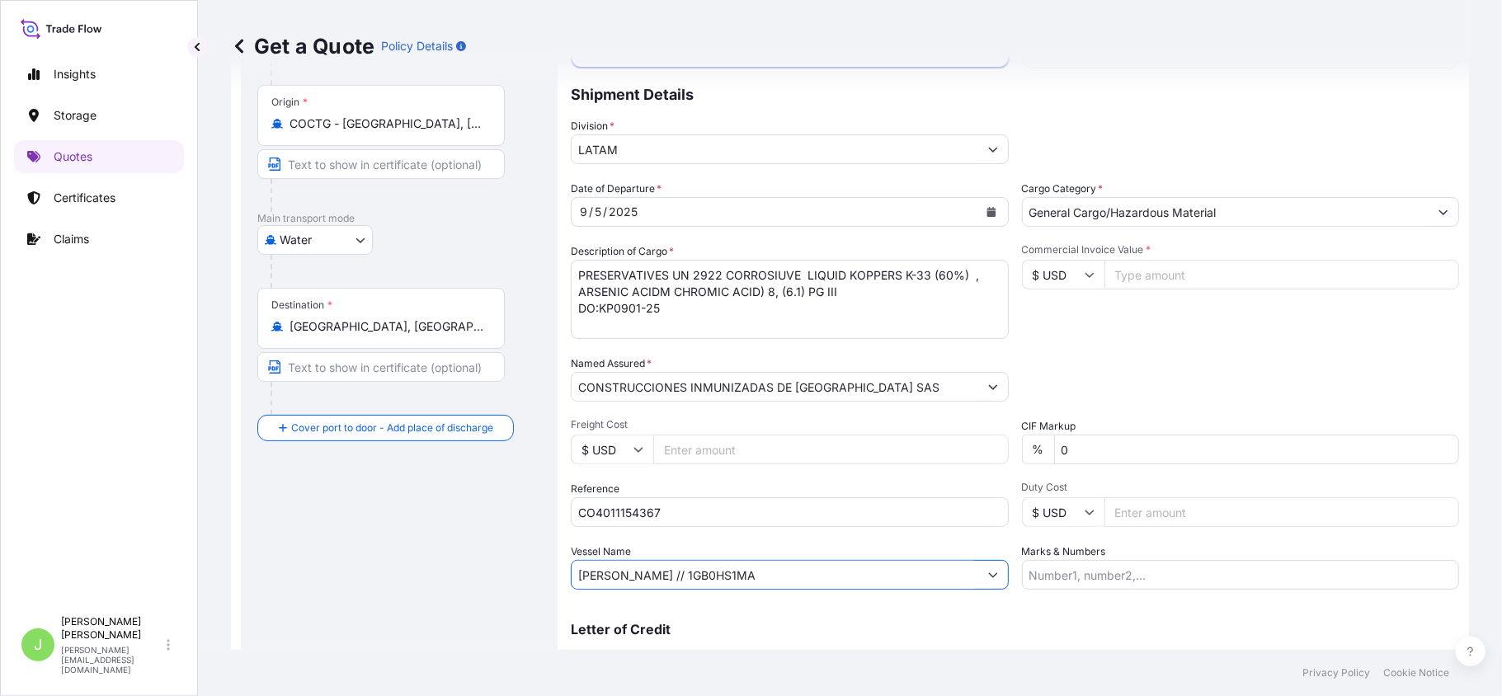
scroll to position [97, 0]
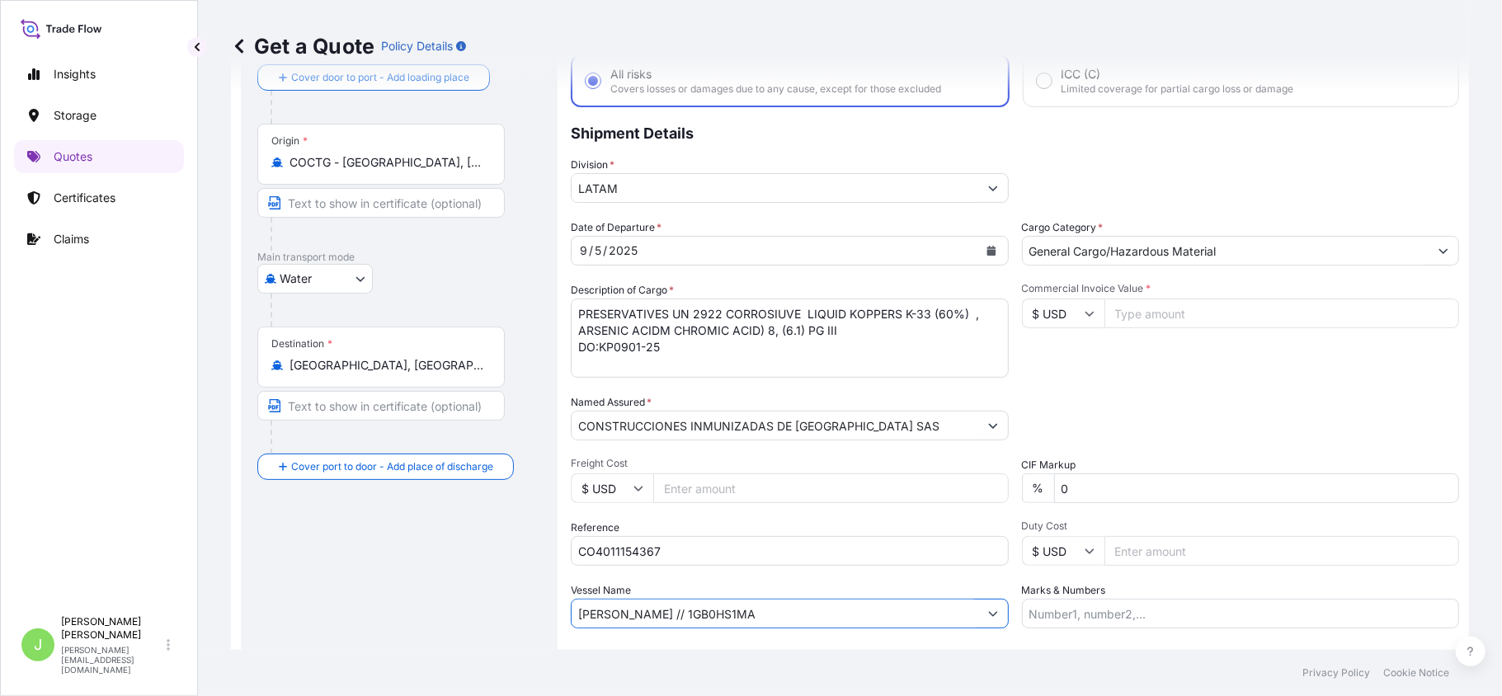
type input "[PERSON_NAME] // 1GB0HS1MA"
click at [1229, 323] on input "Commercial Invoice Value *" at bounding box center [1281, 314] width 355 height 30
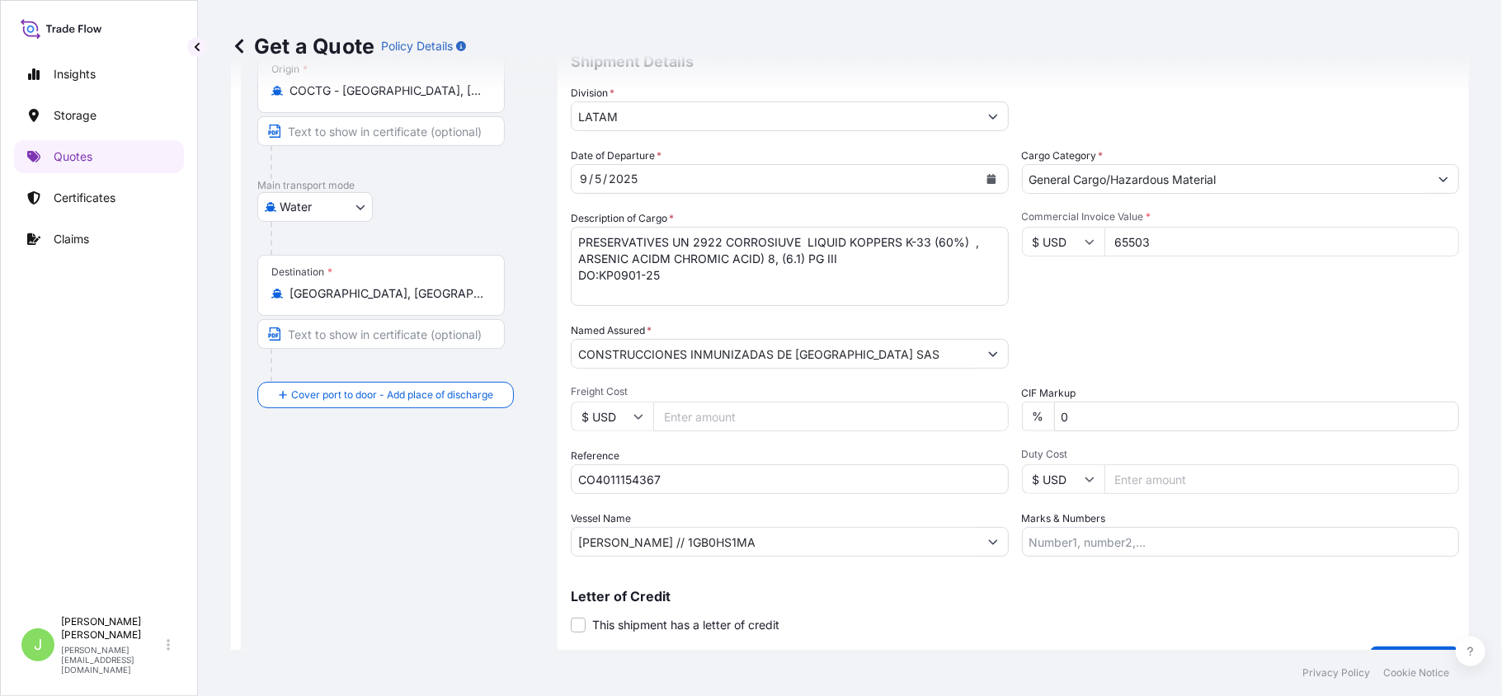
scroll to position [208, 0]
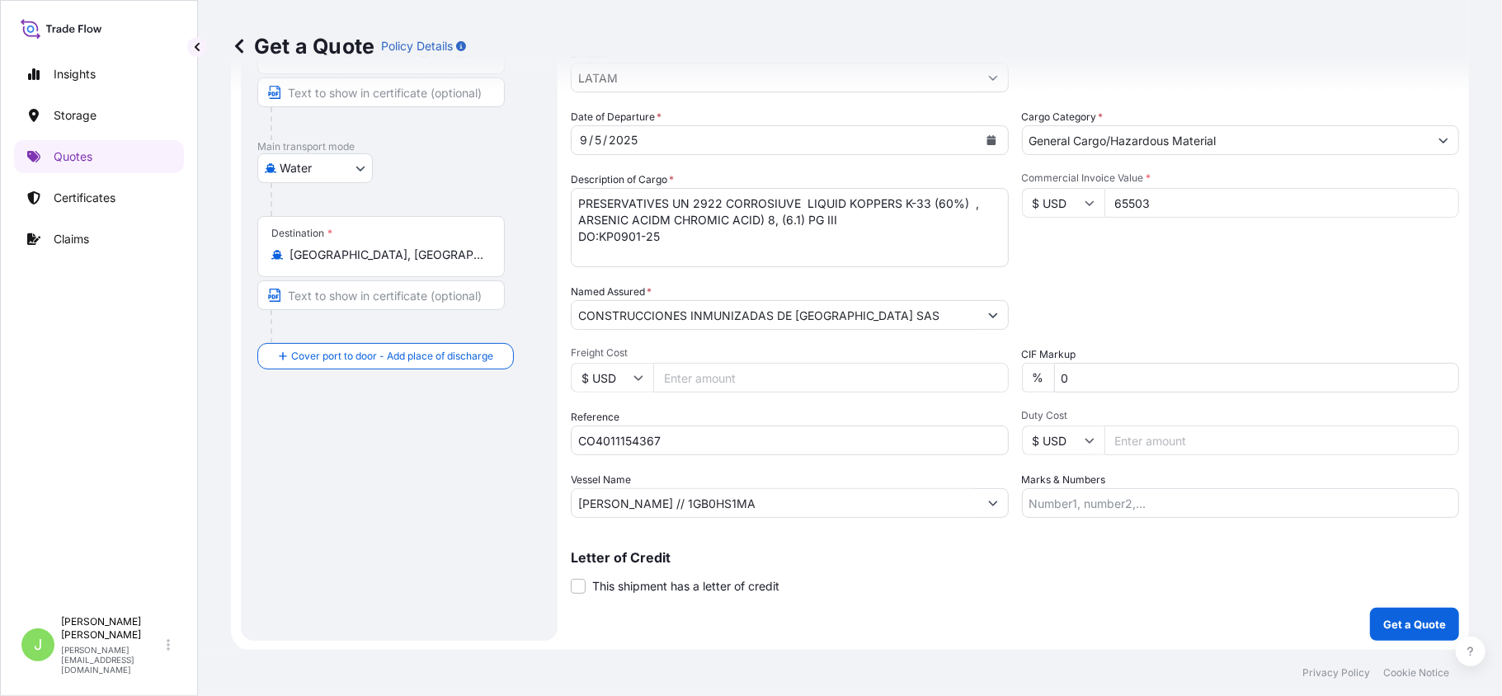
type input "65503"
click at [1064, 498] on input "Marks & Numbers" at bounding box center [1241, 503] width 438 height 30
paste input "BL NAM7894895 CONT: CAAU2635421"
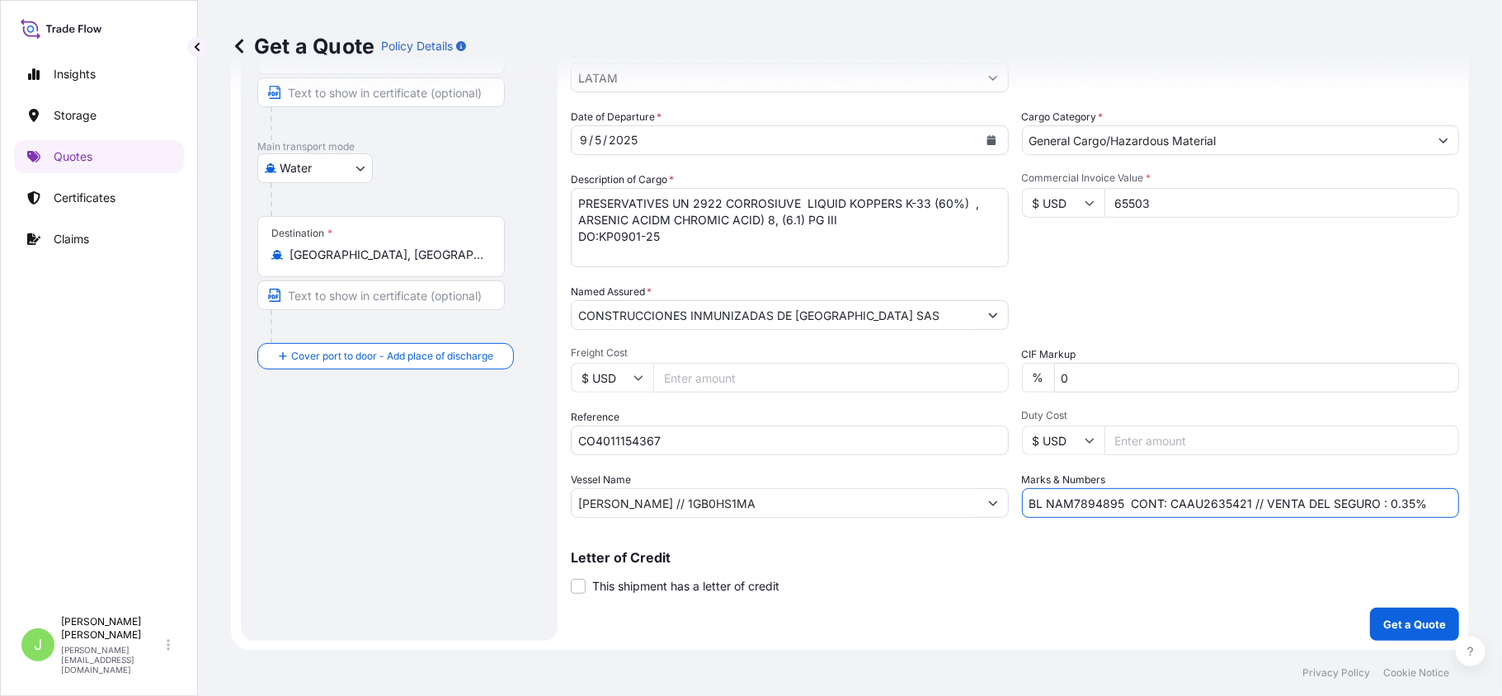
type input "BL NAM7894895 CONT: CAAU2635421 // VENTA DEL SEGURO : 0.35%"
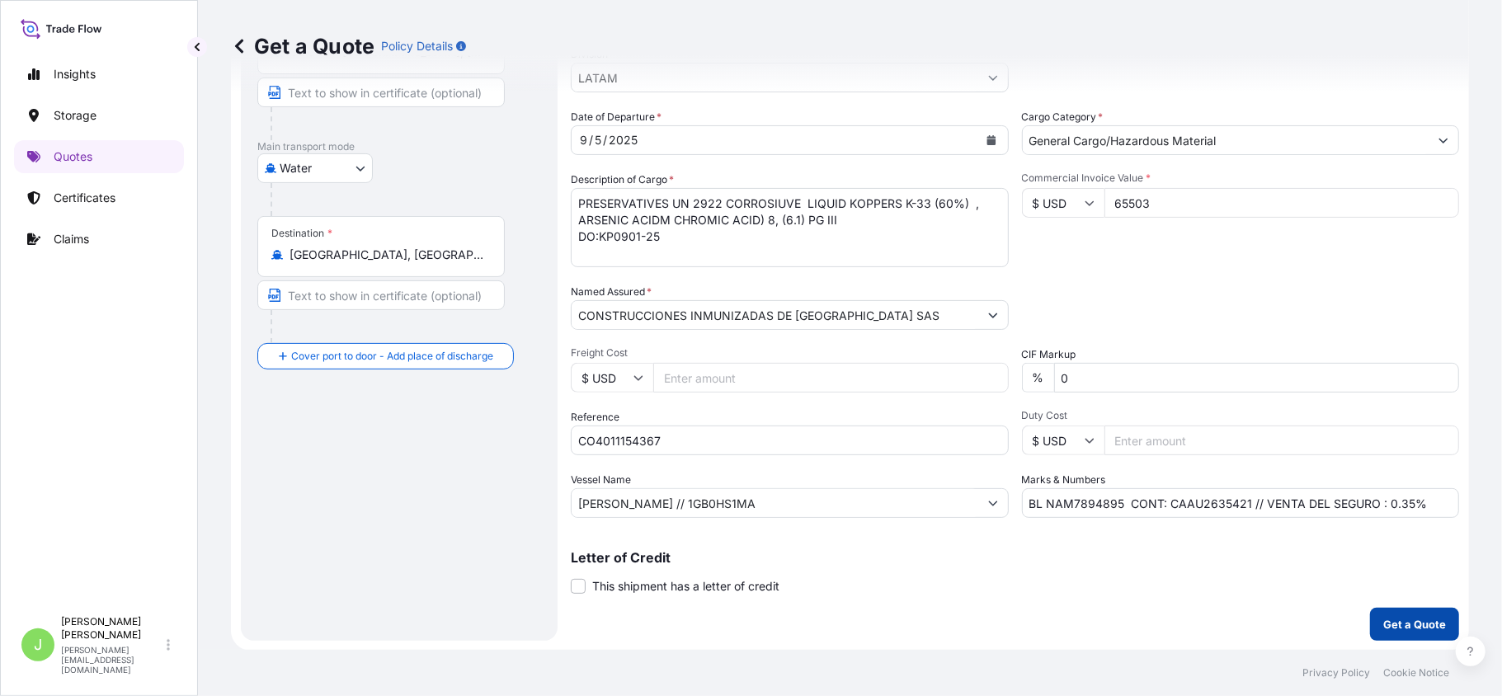
click at [1397, 624] on p "Get a Quote" at bounding box center [1414, 624] width 63 height 16
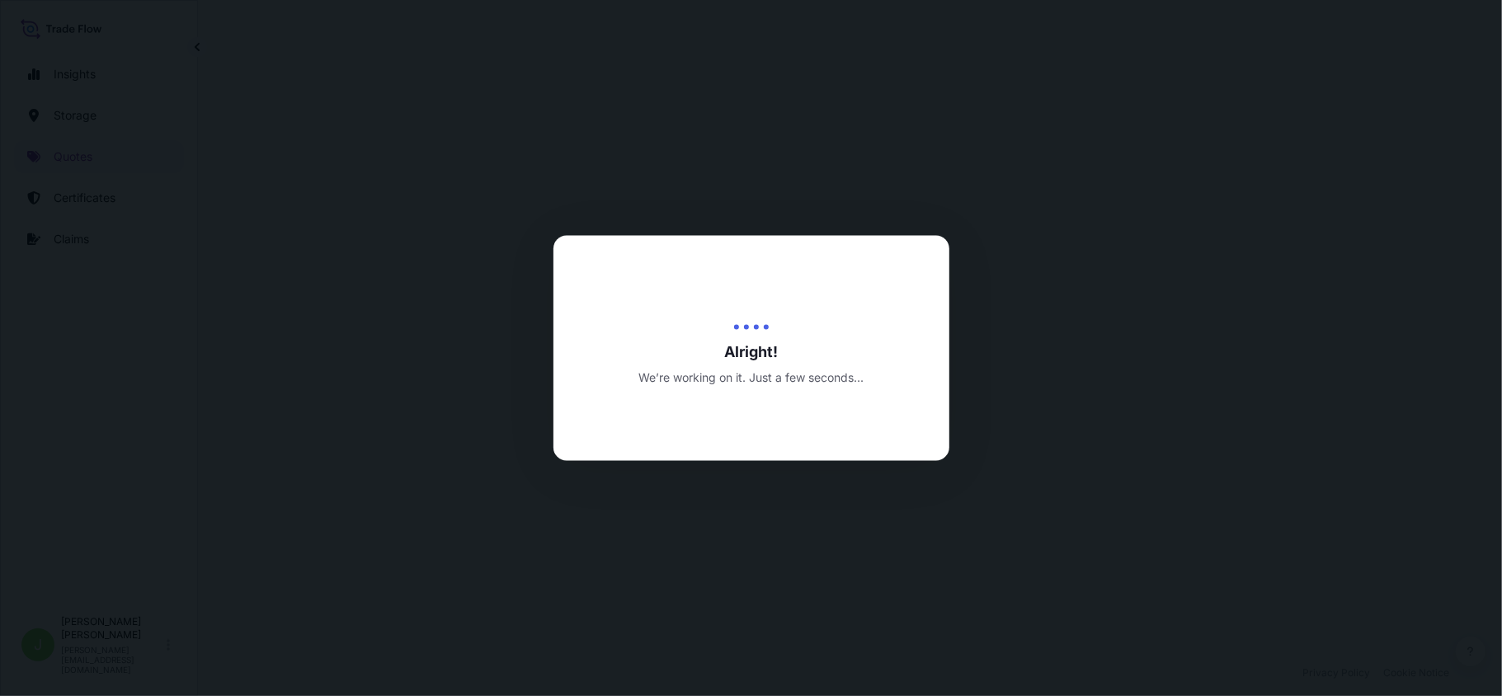
select select "Water"
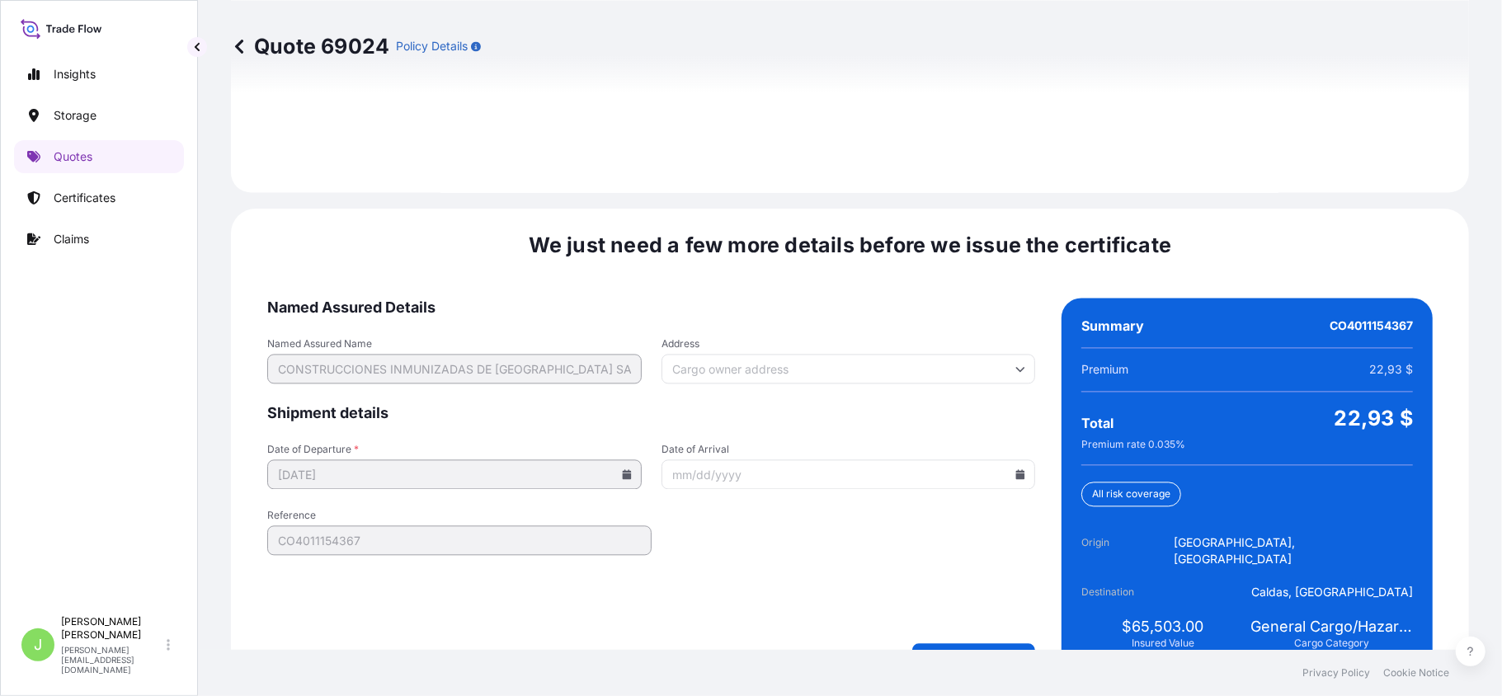
scroll to position [2415, 0]
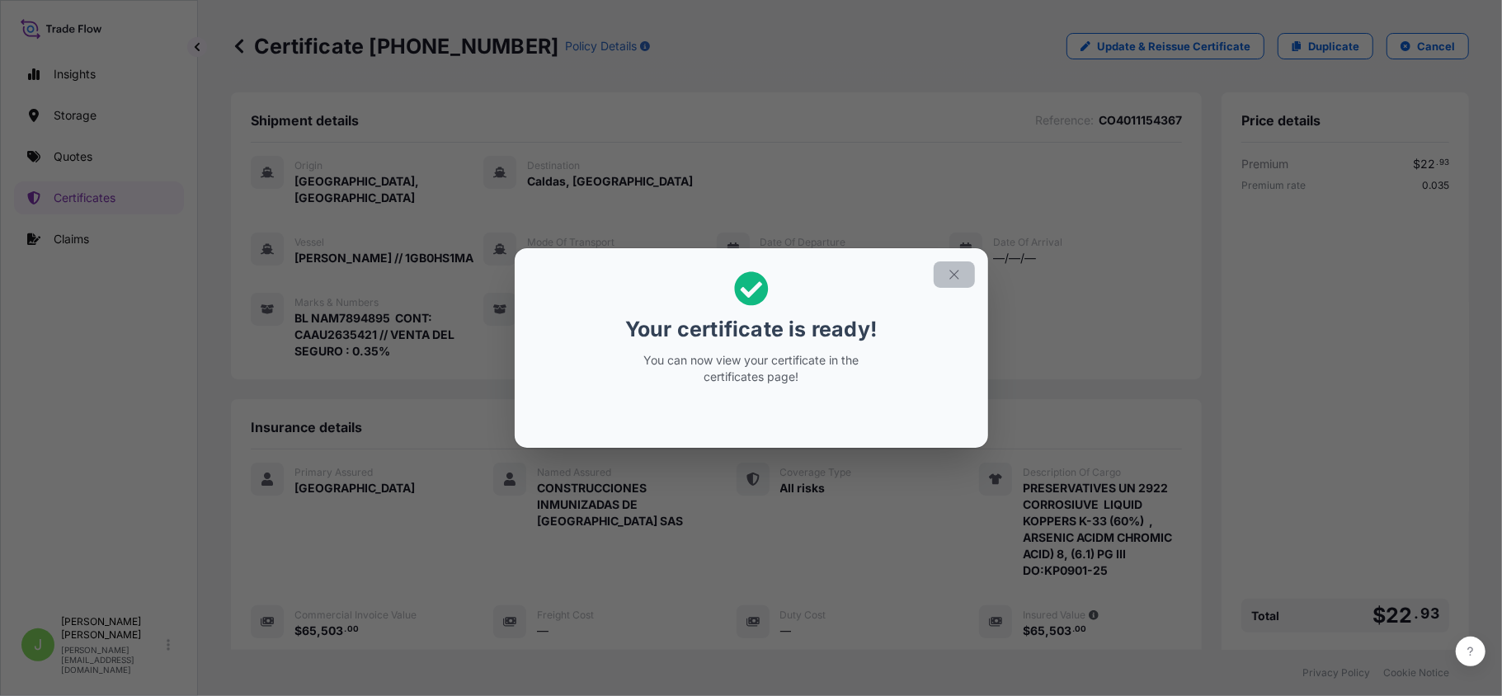
click at [947, 274] on icon "button" at bounding box center [954, 274] width 15 height 15
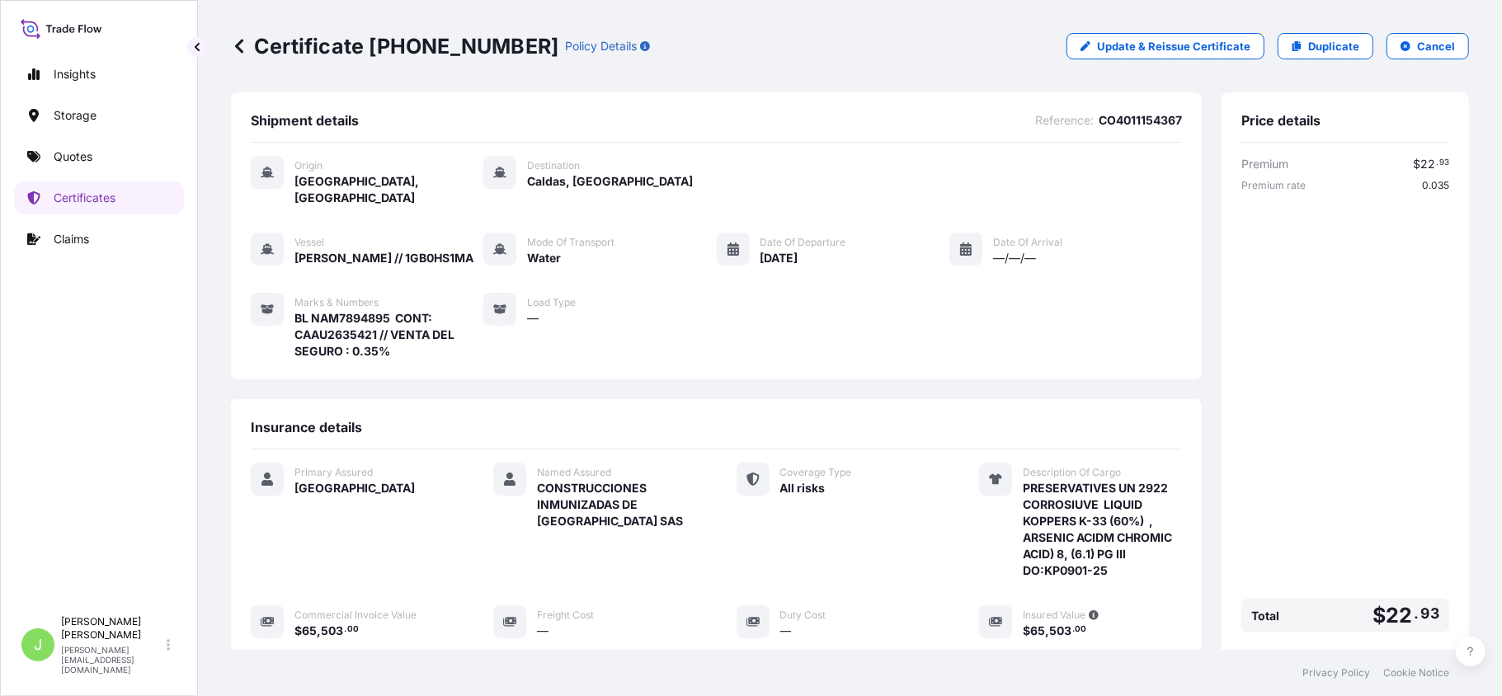
click at [334, 46] on p "Certificate [PHONE_NUMBER]" at bounding box center [394, 46] width 327 height 26
copy p "Certificate [PHONE_NUMBER]"
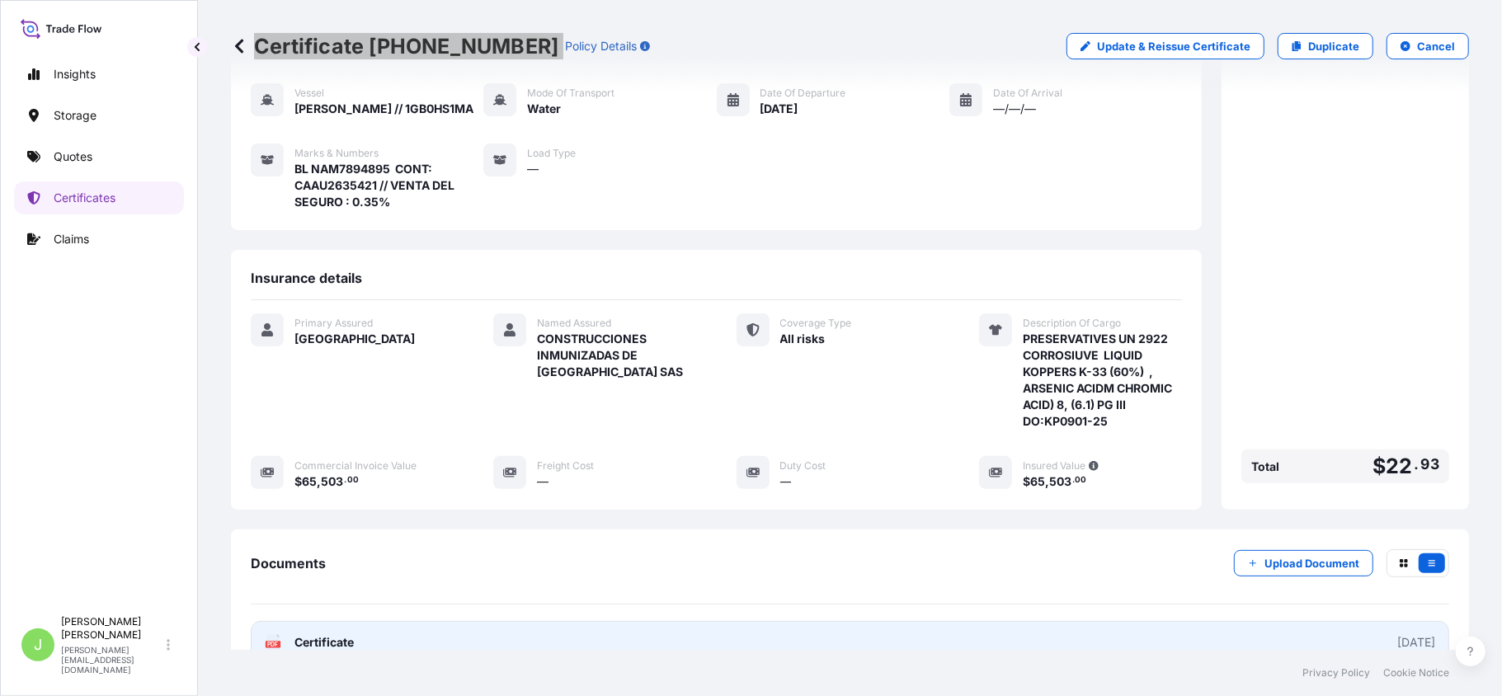
scroll to position [272, 0]
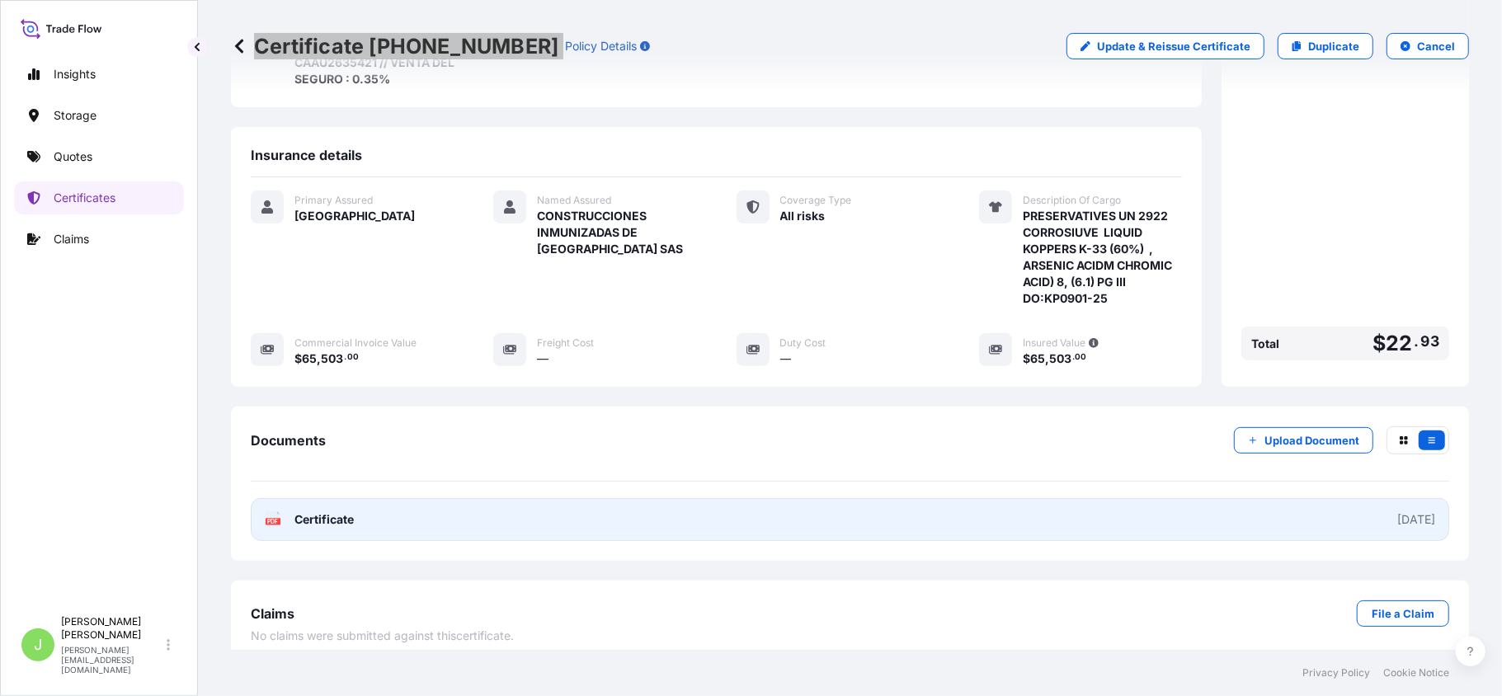
click at [304, 511] on span "Certificate" at bounding box center [323, 519] width 59 height 16
